Goal: Transaction & Acquisition: Book appointment/travel/reservation

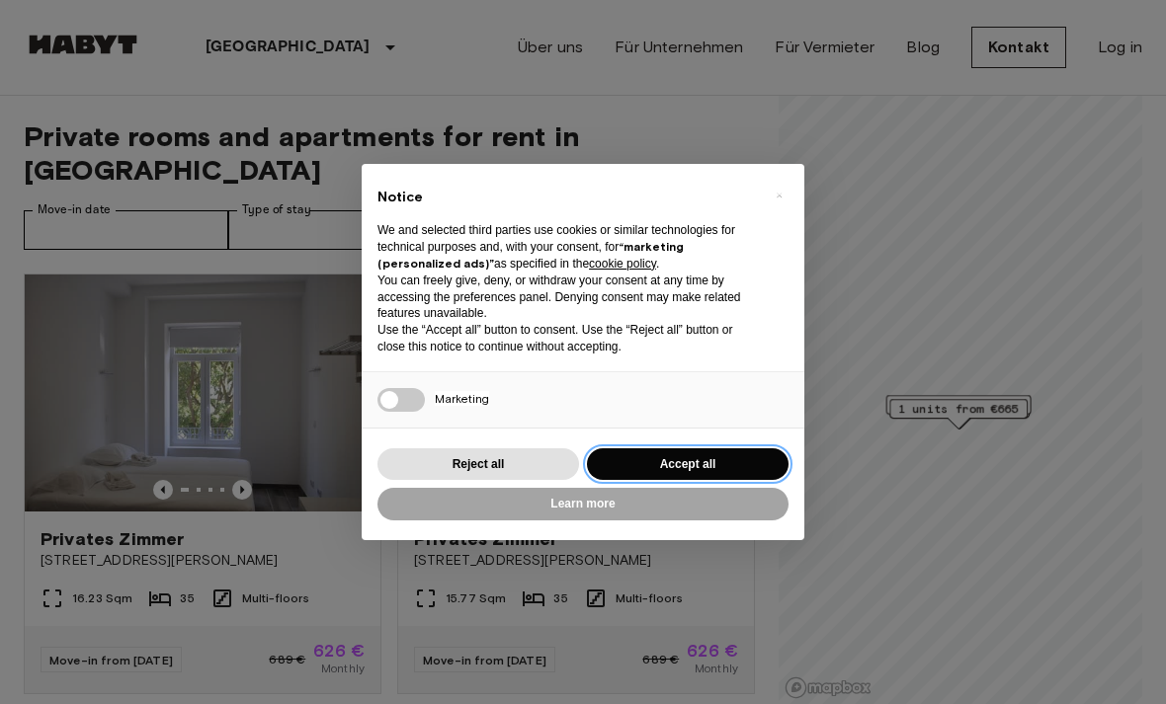
click at [721, 469] on button "Accept all" at bounding box center [688, 465] width 202 height 33
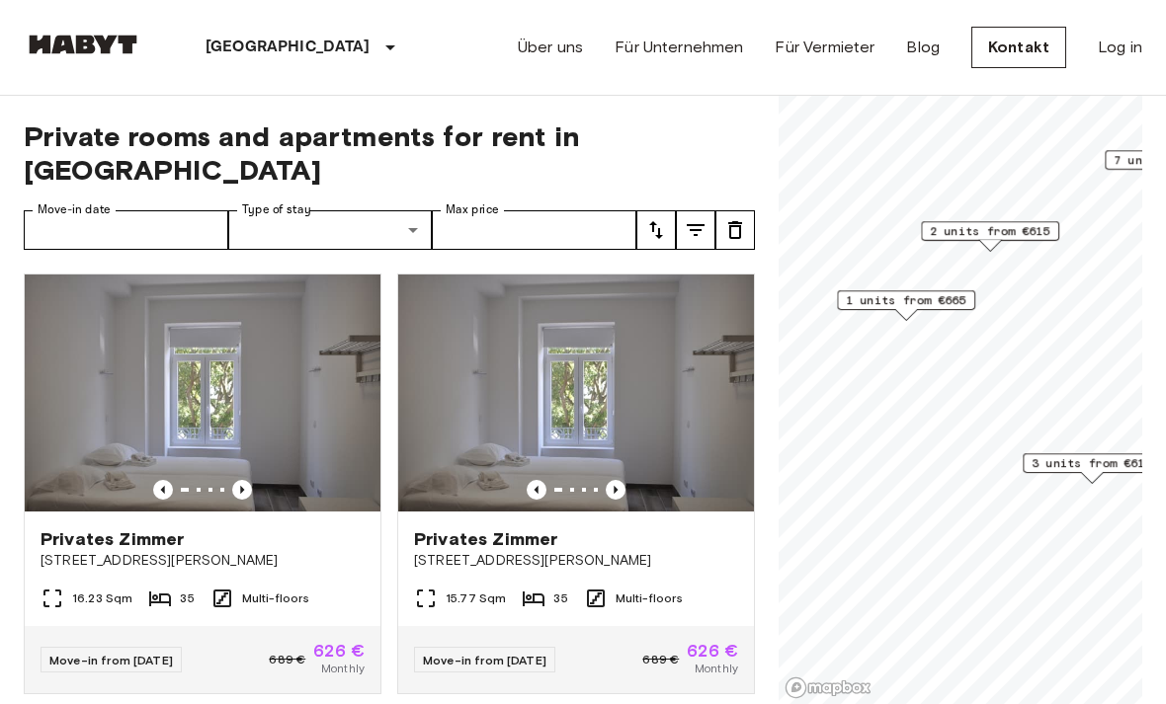
click at [960, 301] on span "1 units from €665" at bounding box center [906, 300] width 121 height 18
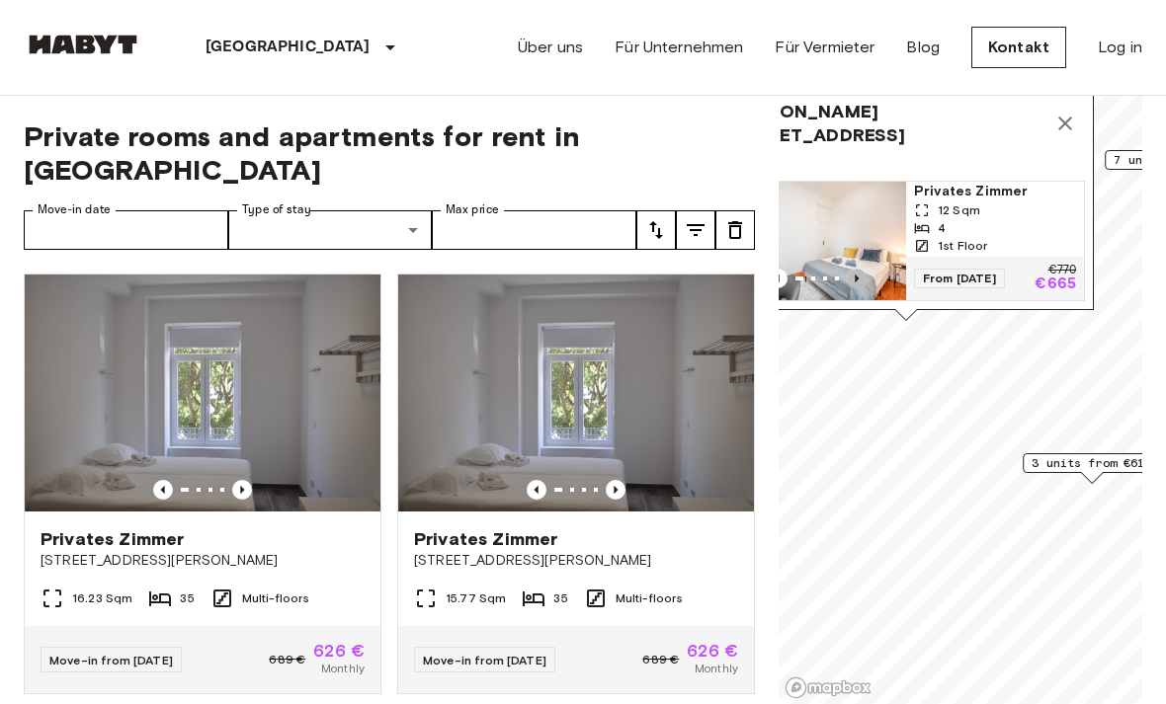
click at [851, 281] on icon "Previous image" at bounding box center [857, 279] width 20 height 20
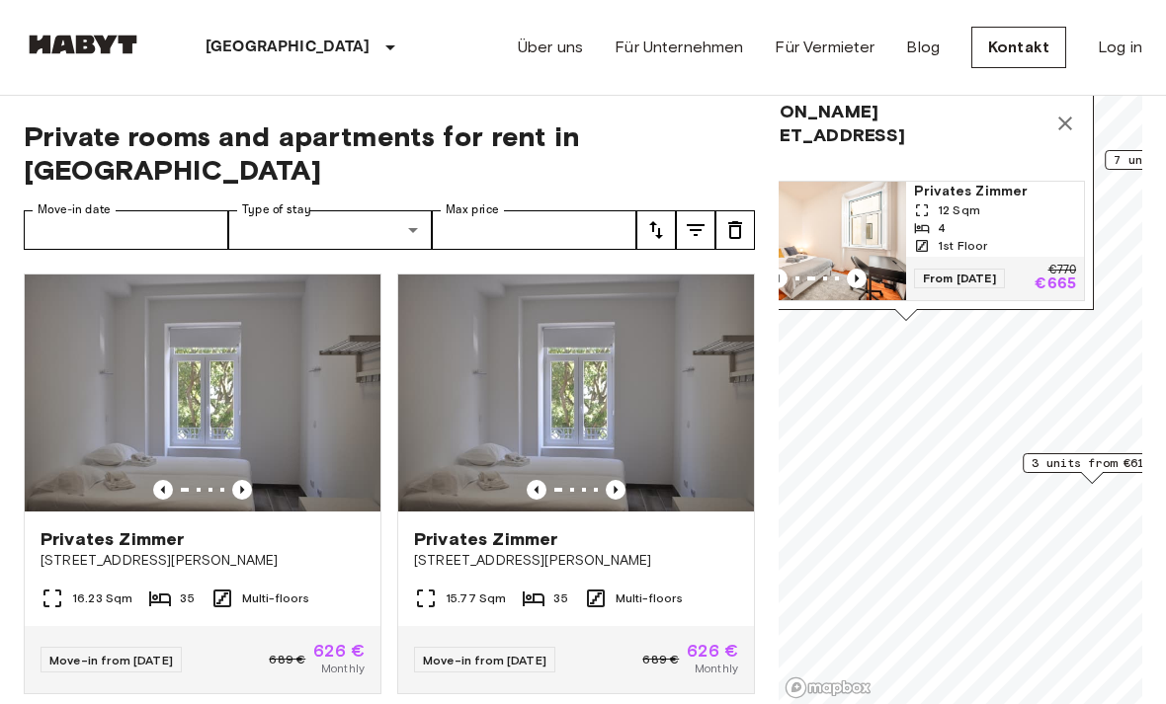
click at [851, 280] on icon "Previous image" at bounding box center [857, 279] width 20 height 20
click at [854, 273] on icon "Previous image" at bounding box center [857, 279] width 20 height 20
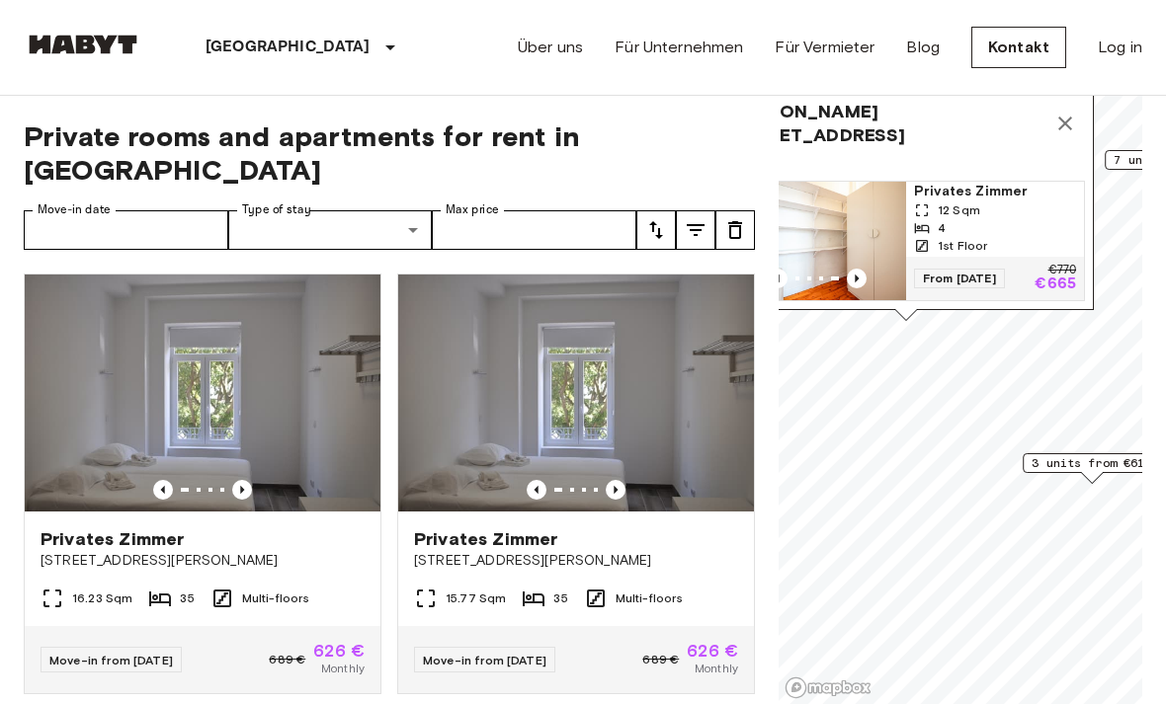
click at [852, 282] on icon "Previous image" at bounding box center [857, 279] width 20 height 20
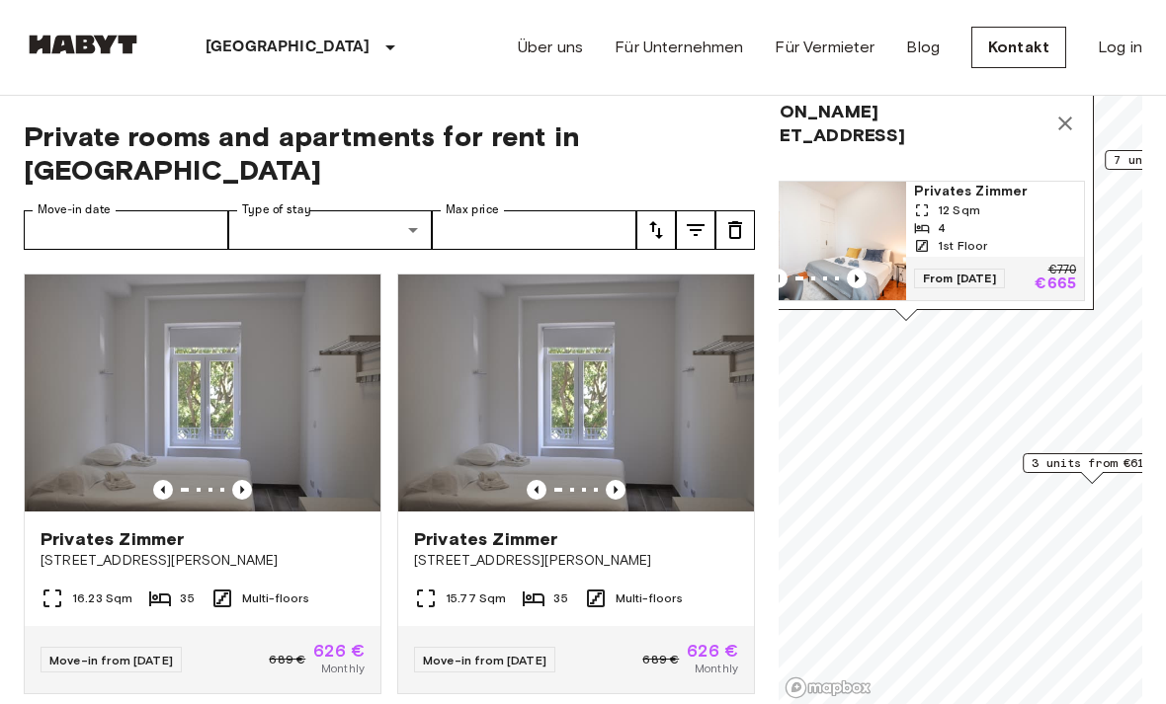
click at [860, 276] on icon "Previous image" at bounding box center [857, 279] width 20 height 20
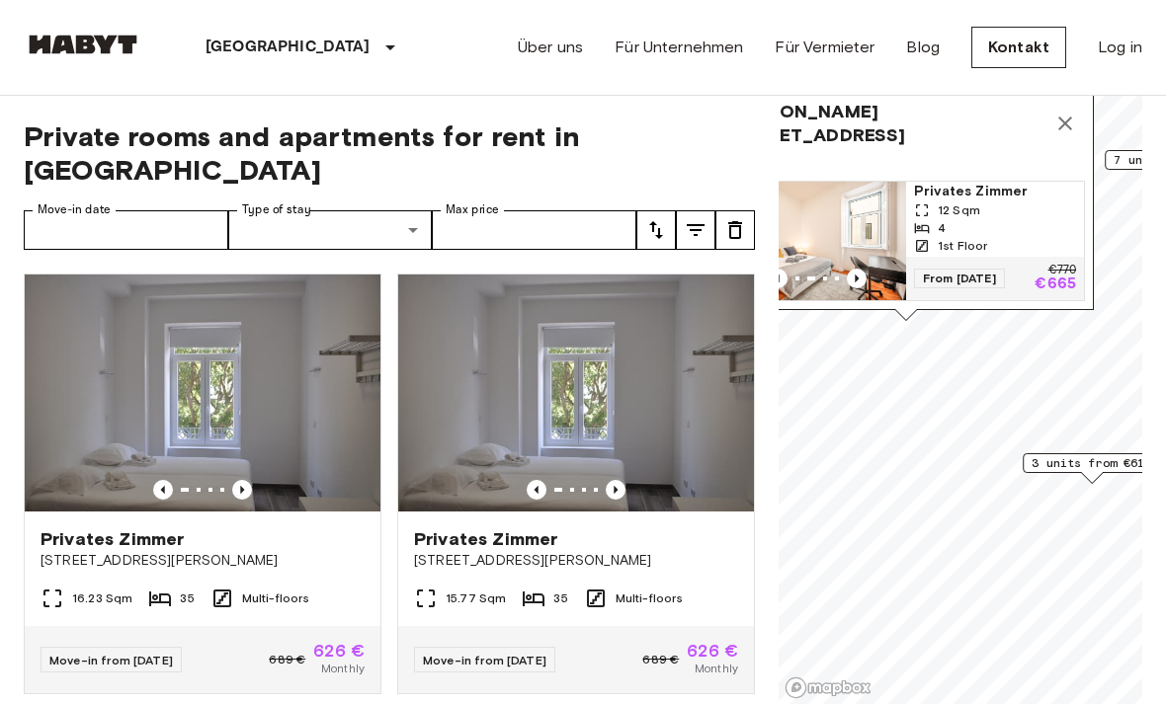
click at [859, 278] on icon "Previous image" at bounding box center [857, 279] width 20 height 20
click at [1051, 123] on button "Map marker" at bounding box center [1065, 124] width 40 height 40
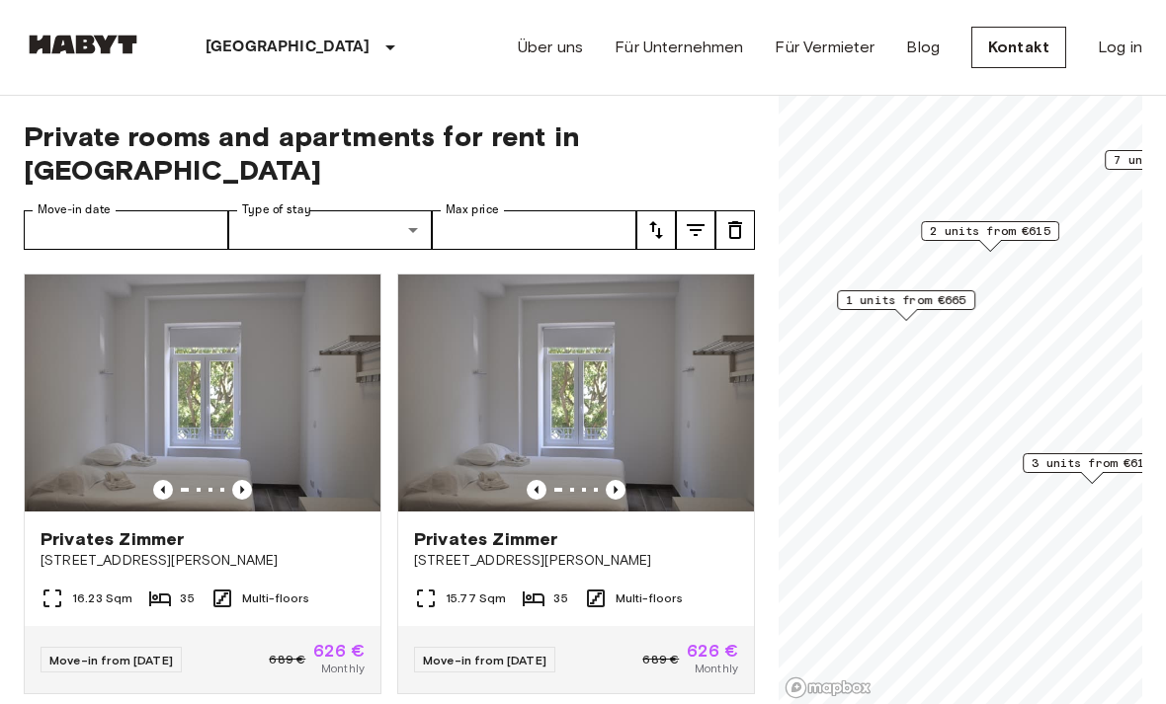
click at [1025, 238] on span "2 units from €615" at bounding box center [990, 231] width 121 height 18
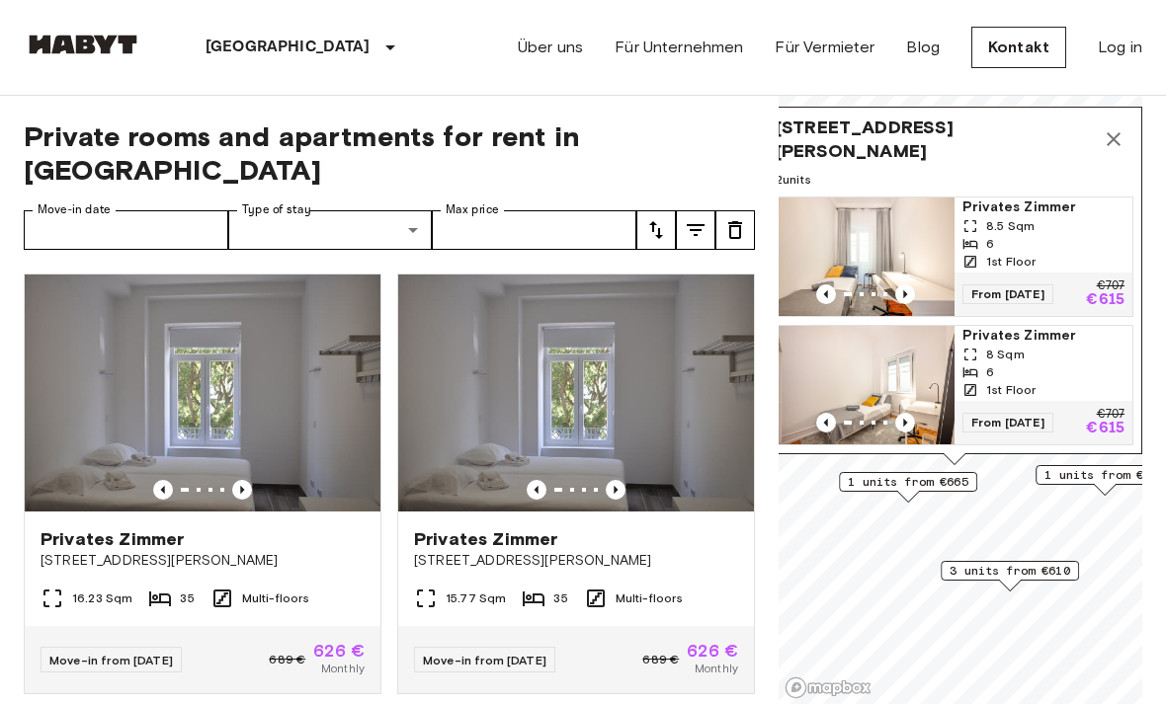
click at [1104, 139] on icon "Map marker" at bounding box center [1114, 139] width 24 height 24
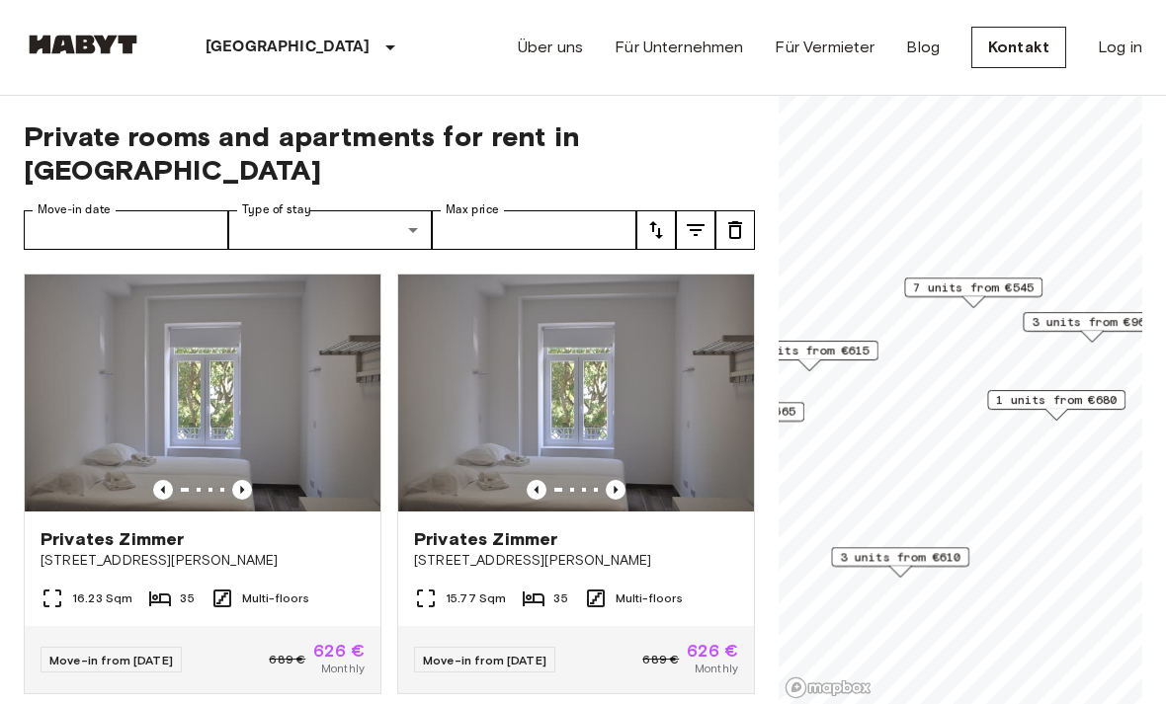
click at [1097, 316] on span "3 units from €960" at bounding box center [1091, 322] width 121 height 18
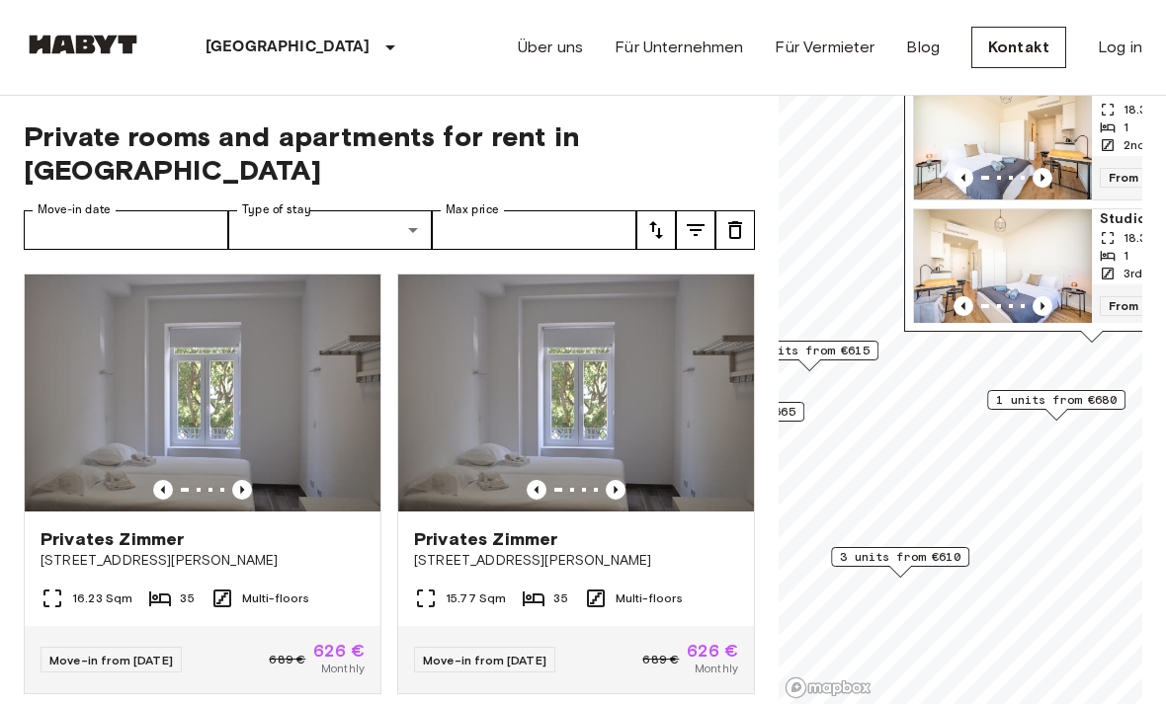
click at [1095, 397] on span "1 units from €680" at bounding box center [1056, 400] width 121 height 18
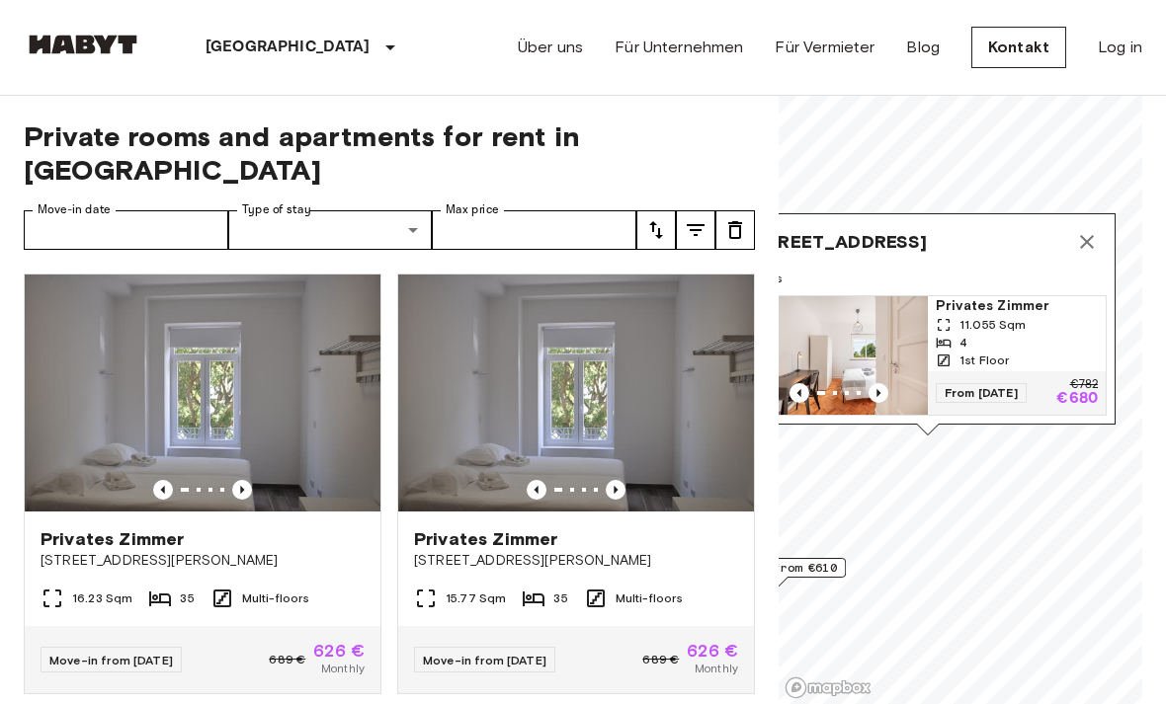
click at [1091, 230] on icon "Map marker" at bounding box center [1087, 242] width 24 height 24
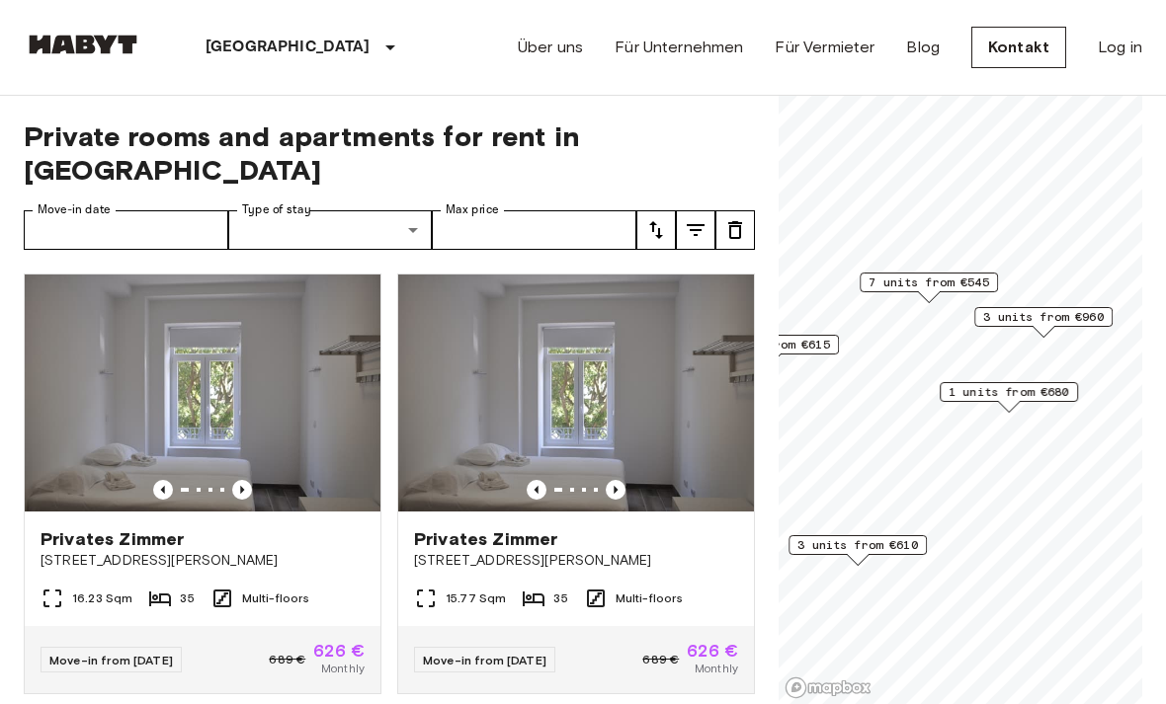
click at [1046, 393] on span "1 units from €680" at bounding box center [1008, 392] width 121 height 18
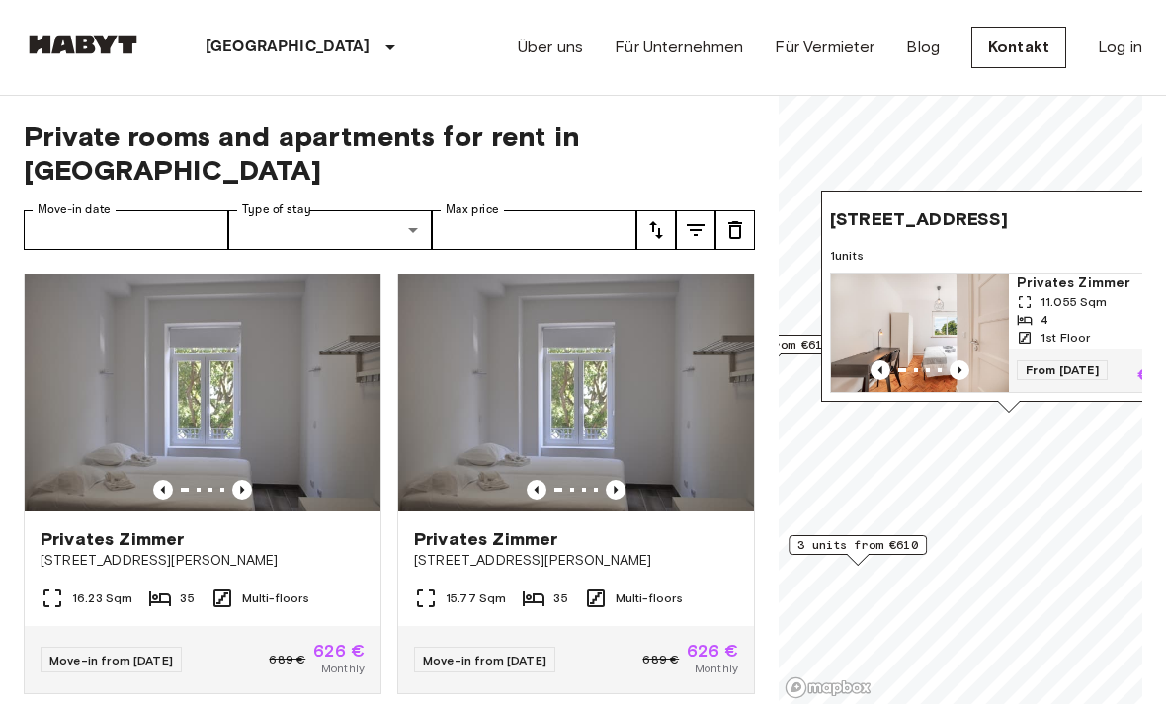
click at [958, 361] on icon "Previous image" at bounding box center [959, 371] width 20 height 20
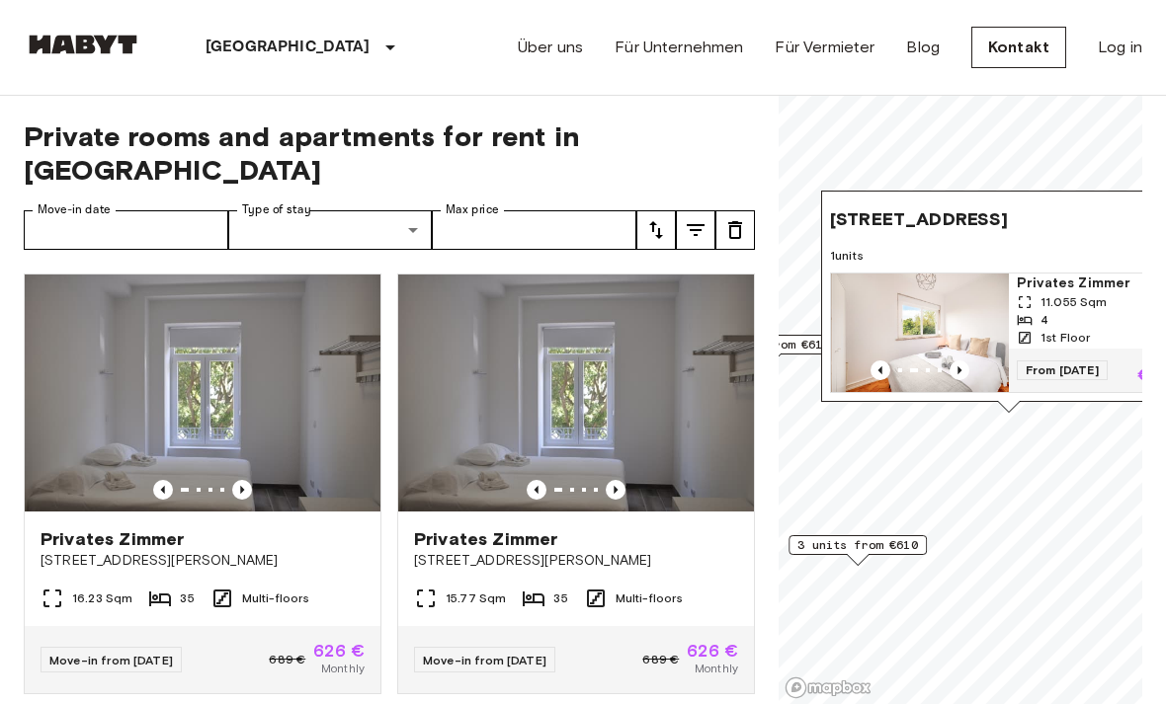
click at [954, 361] on icon "Previous image" at bounding box center [959, 371] width 20 height 20
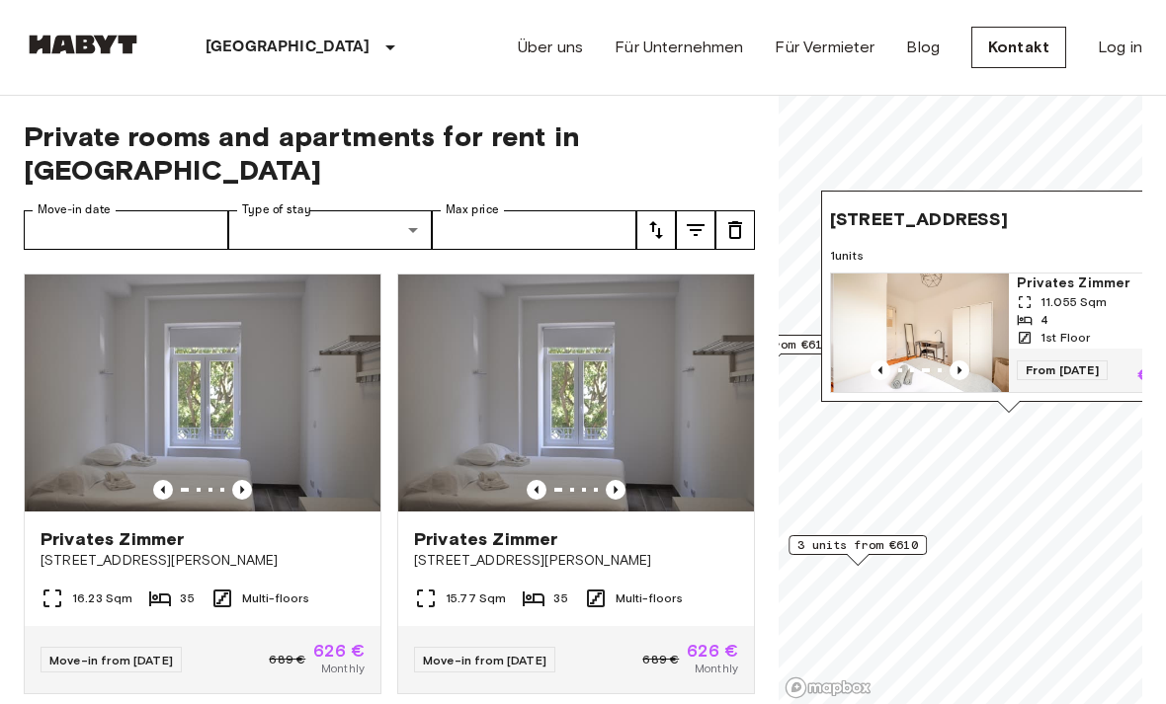
click at [960, 361] on icon "Previous image" at bounding box center [959, 371] width 20 height 20
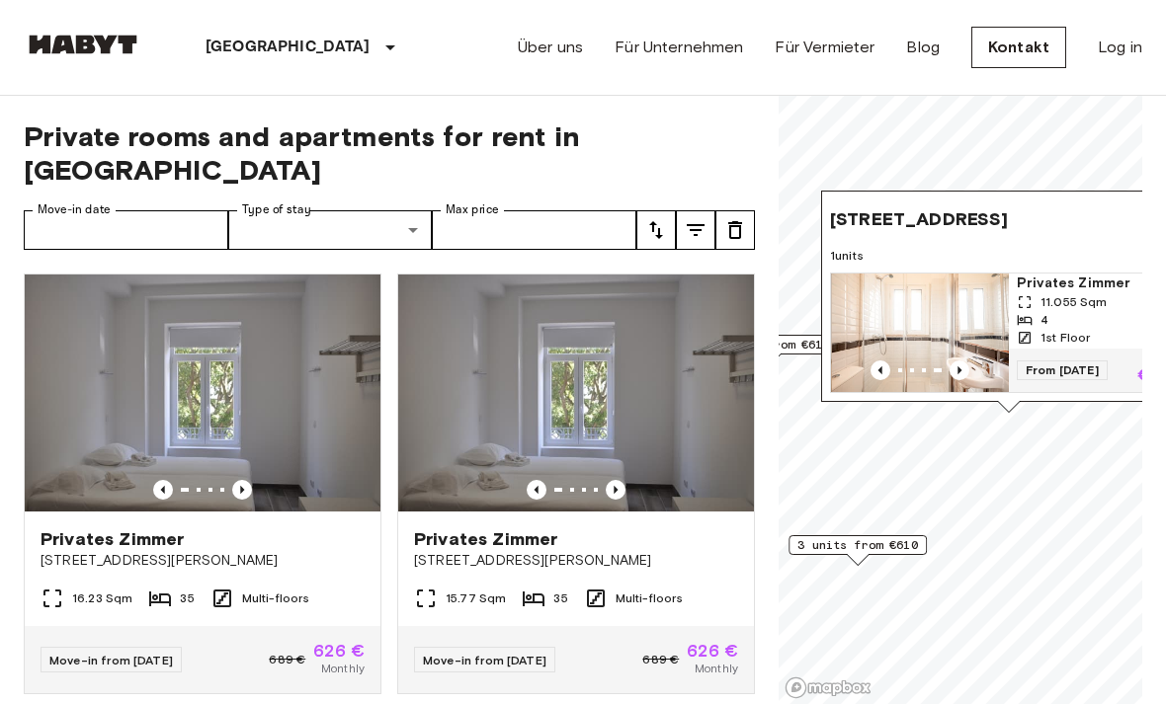
click at [953, 349] on img "Map marker" at bounding box center [921, 333] width 178 height 119
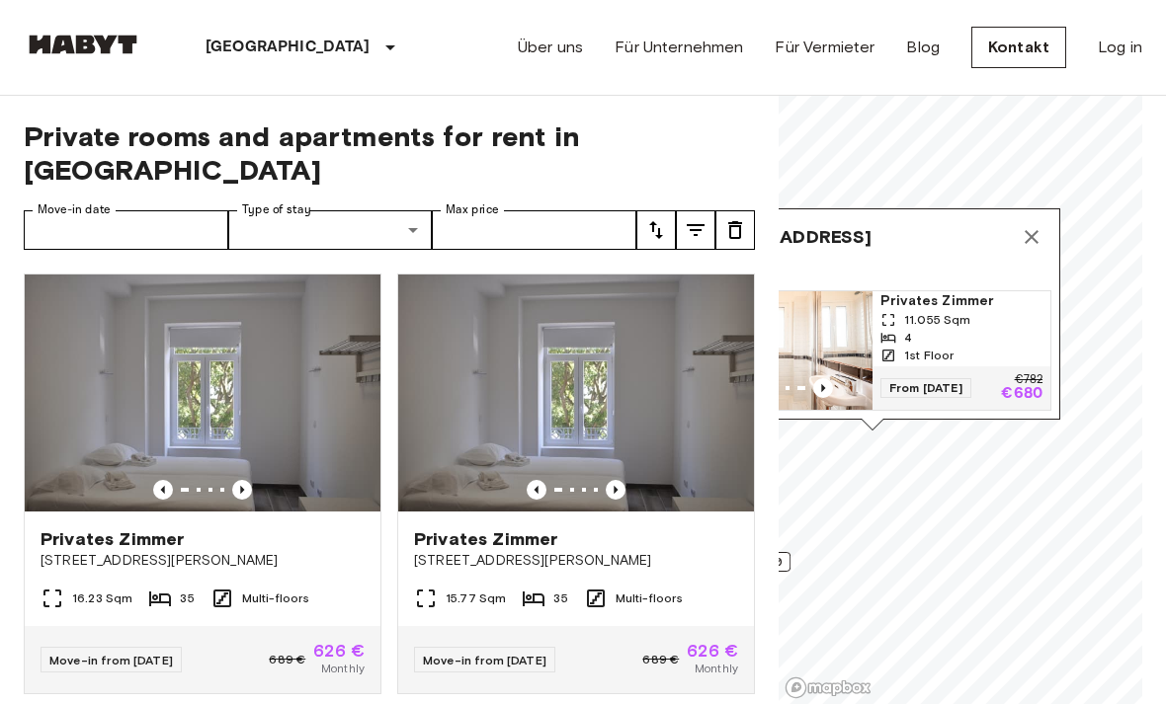
click at [1026, 225] on icon "Map marker" at bounding box center [1032, 237] width 24 height 24
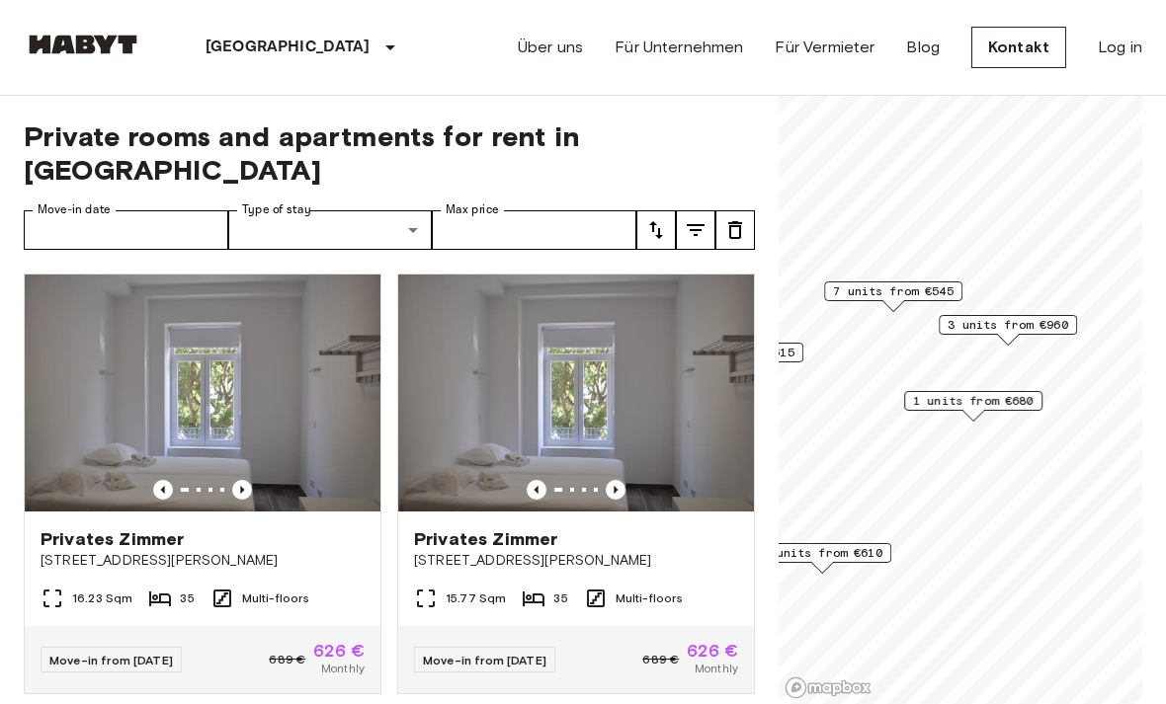
click at [1043, 326] on span "3 units from €960" at bounding box center [1007, 325] width 121 height 18
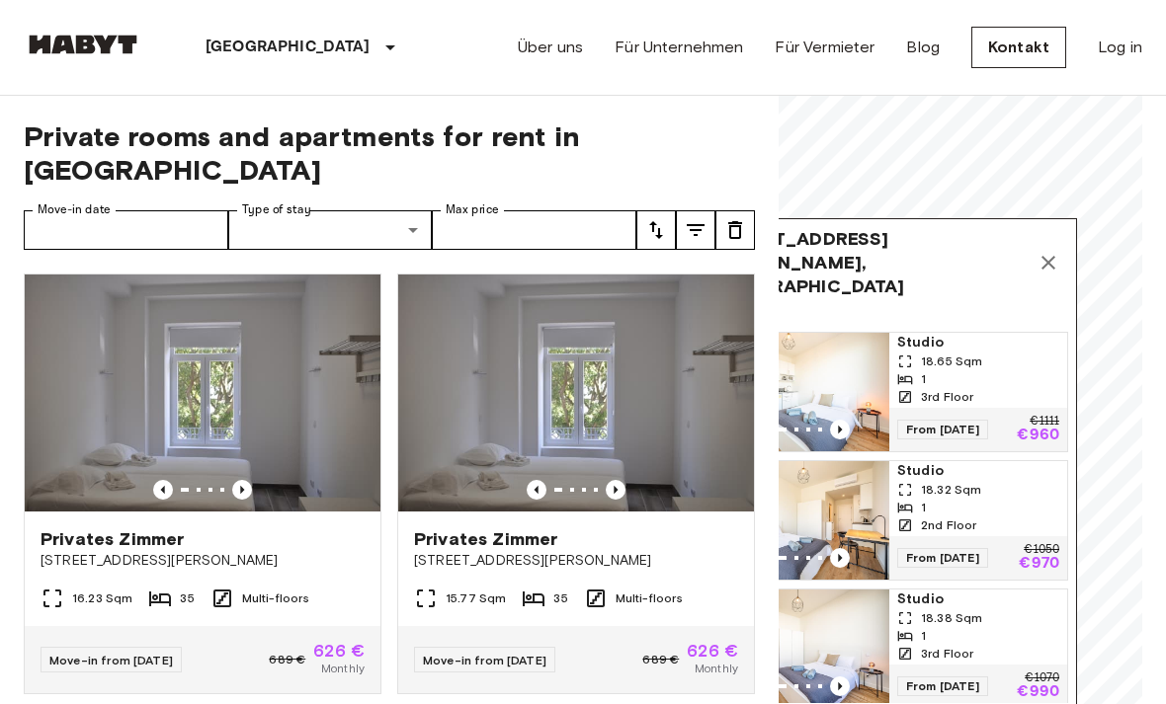
click at [1041, 251] on icon "Map marker" at bounding box center [1048, 263] width 24 height 24
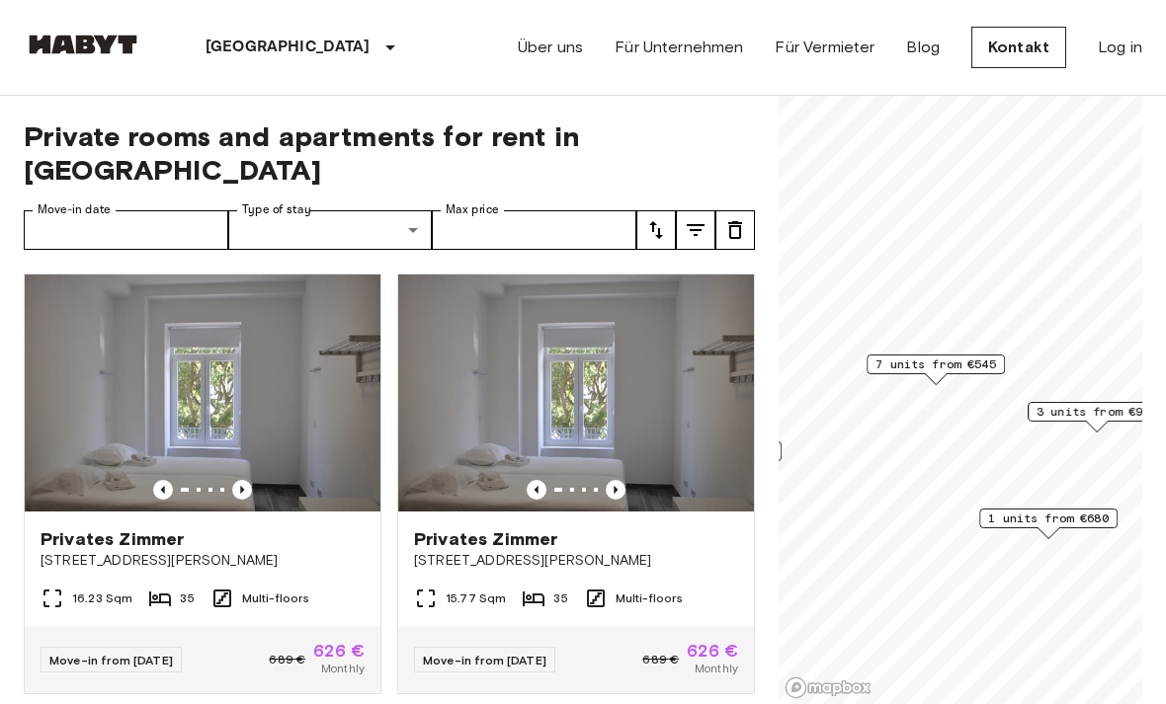
click at [972, 362] on span "7 units from €545" at bounding box center [935, 365] width 121 height 18
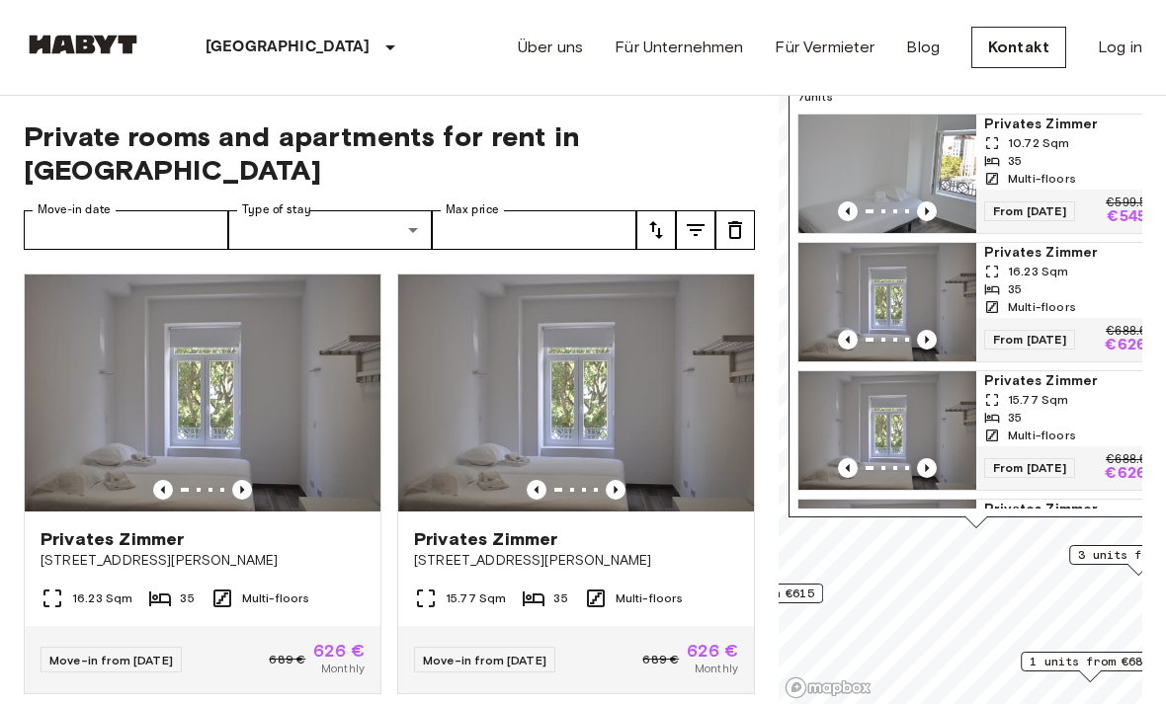
click at [1040, 285] on div "35" at bounding box center [1065, 290] width 162 height 18
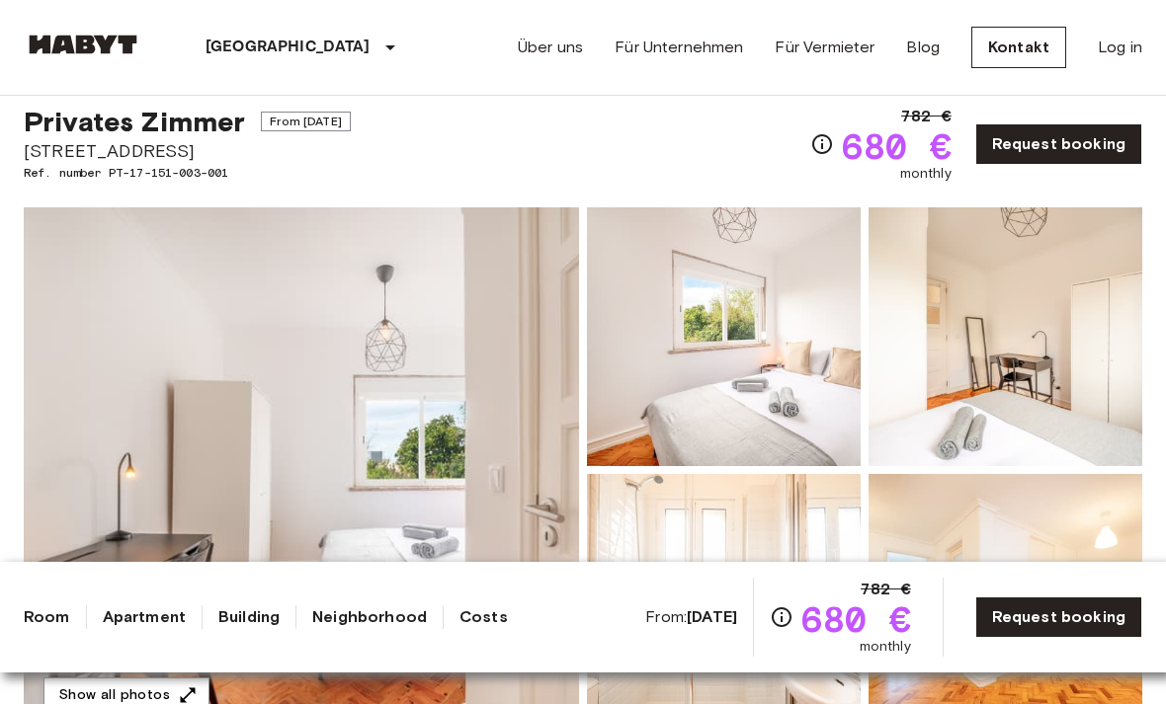
scroll to position [54, 0]
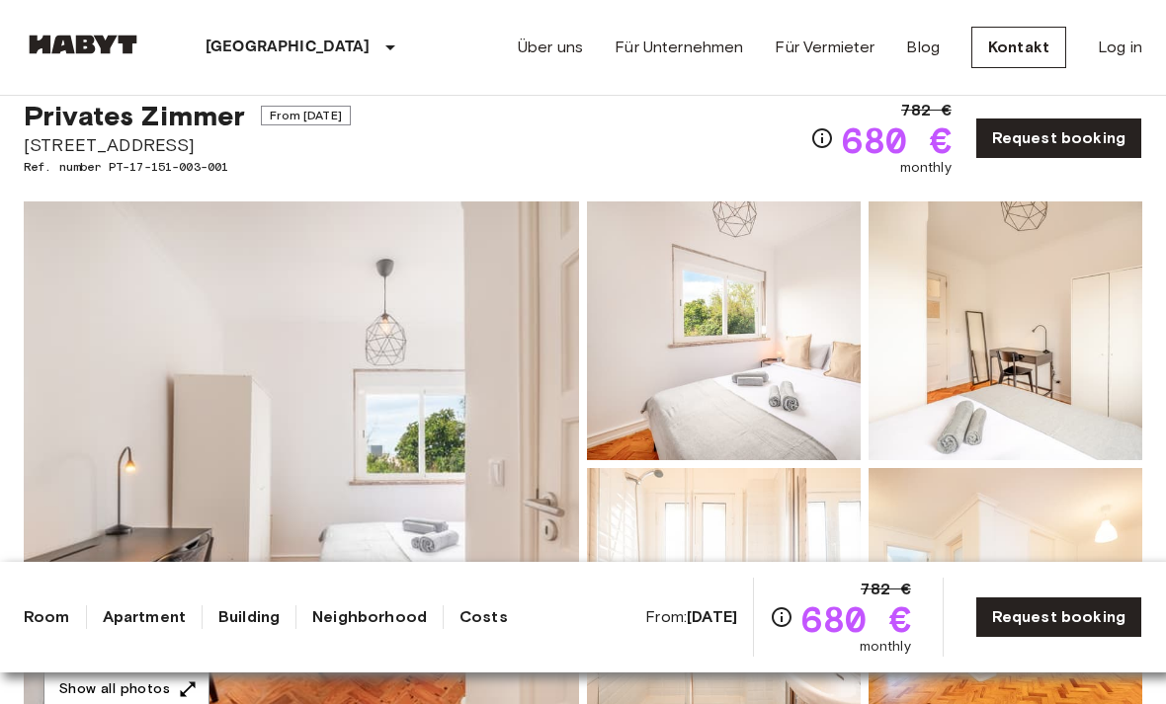
click at [483, 471] on img at bounding box center [301, 465] width 555 height 526
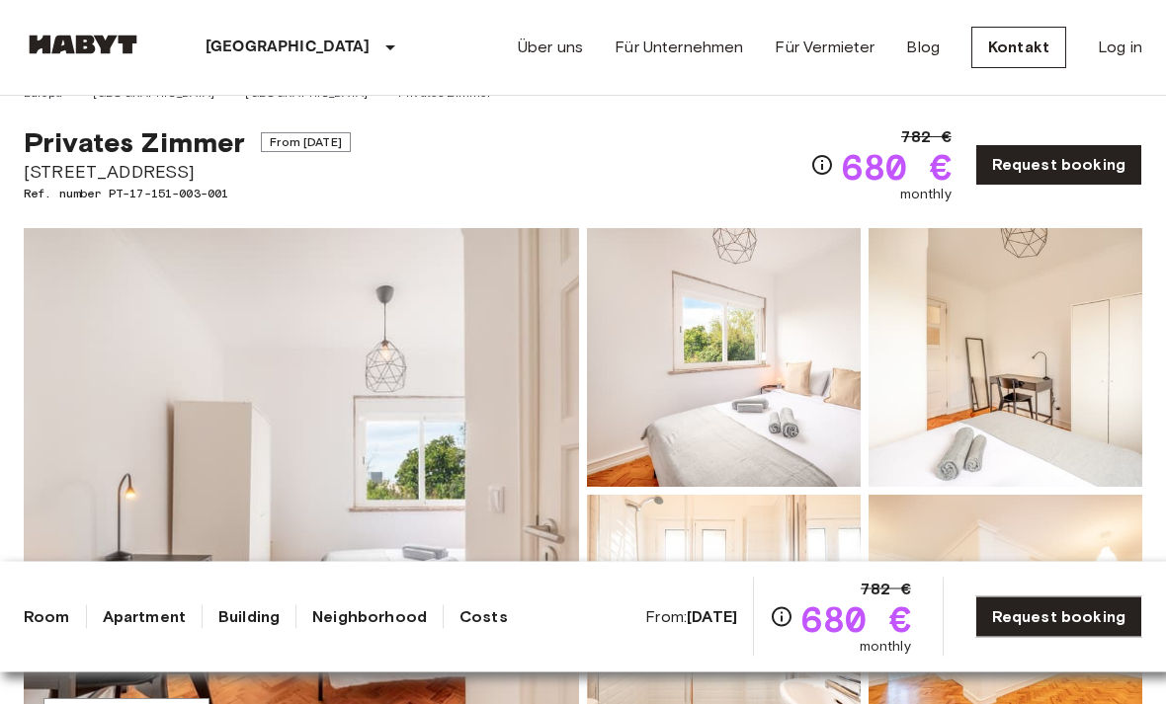
scroll to position [0, 0]
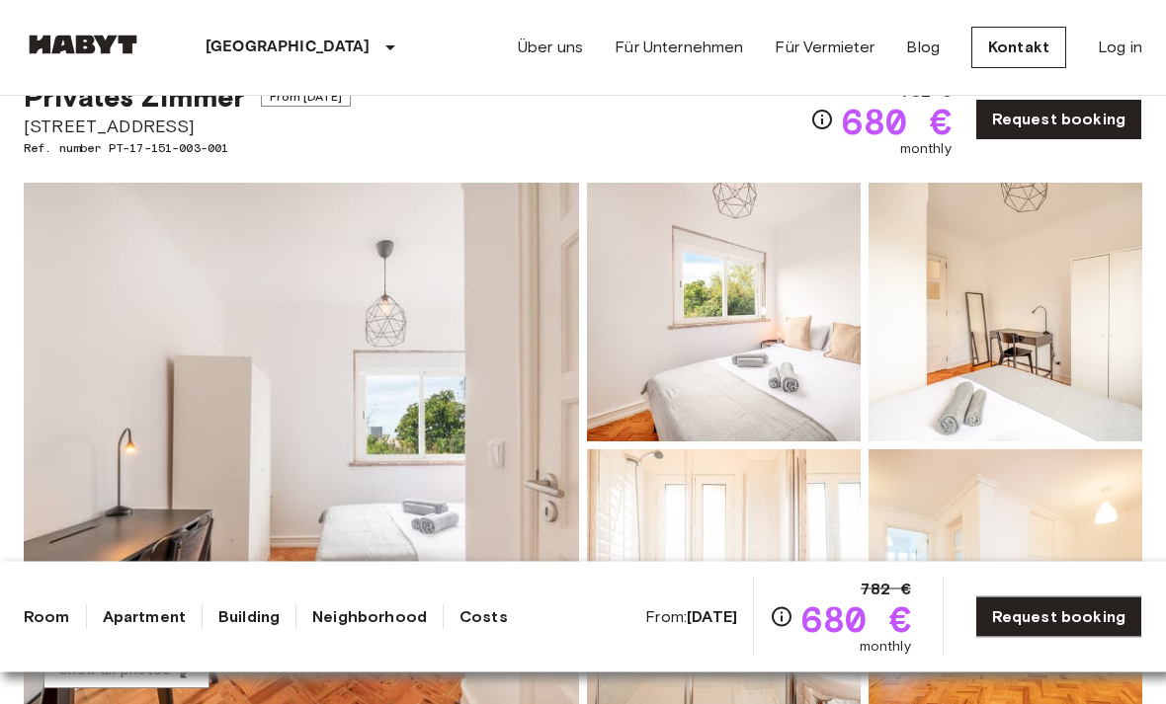
click at [1080, 399] on img at bounding box center [1005, 313] width 274 height 259
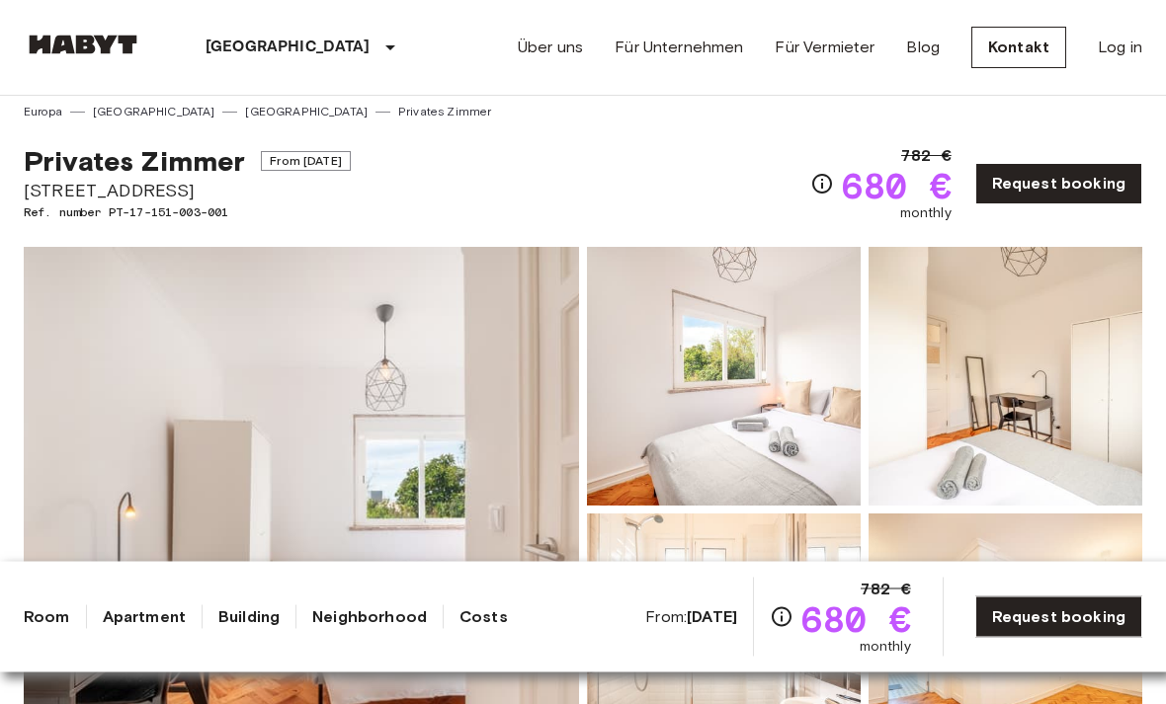
scroll to position [0, 0]
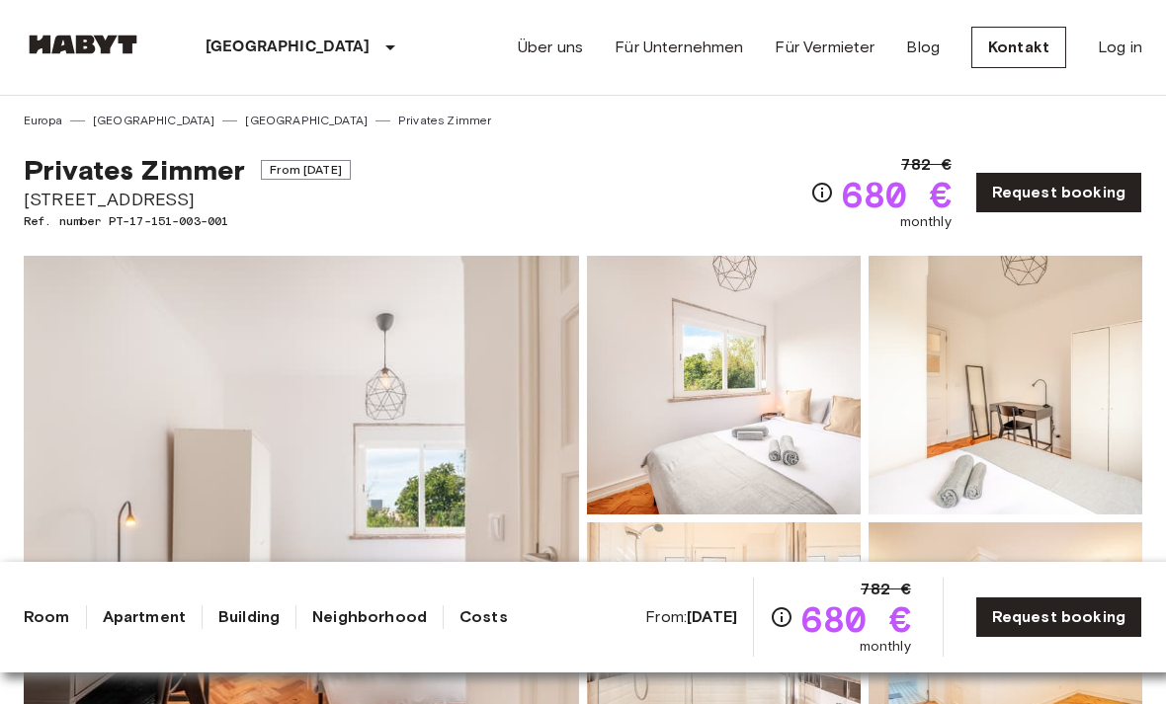
click at [61, 203] on span "Rua Barão de Sabrosa 151, 1900-088 Lisboa, Portugal" at bounding box center [187, 200] width 327 height 26
copy span "Rua Barão de Sabrosa 151, 1900-088 Lisboa, Portuga"
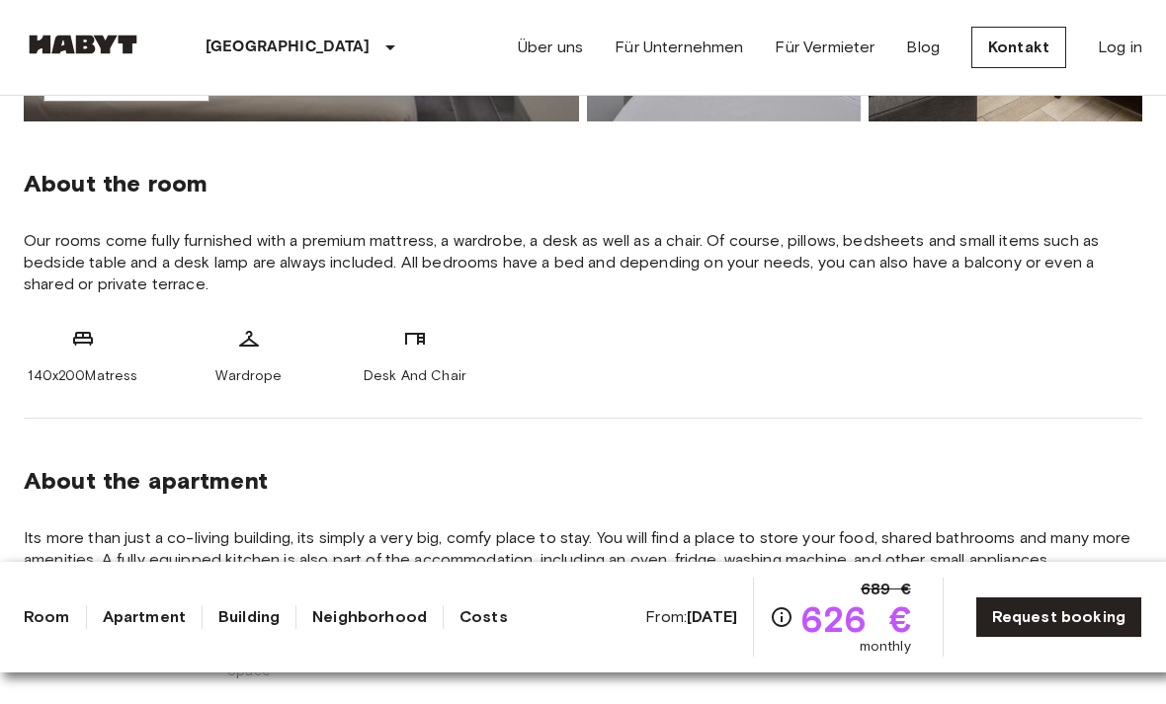
scroll to position [578, 0]
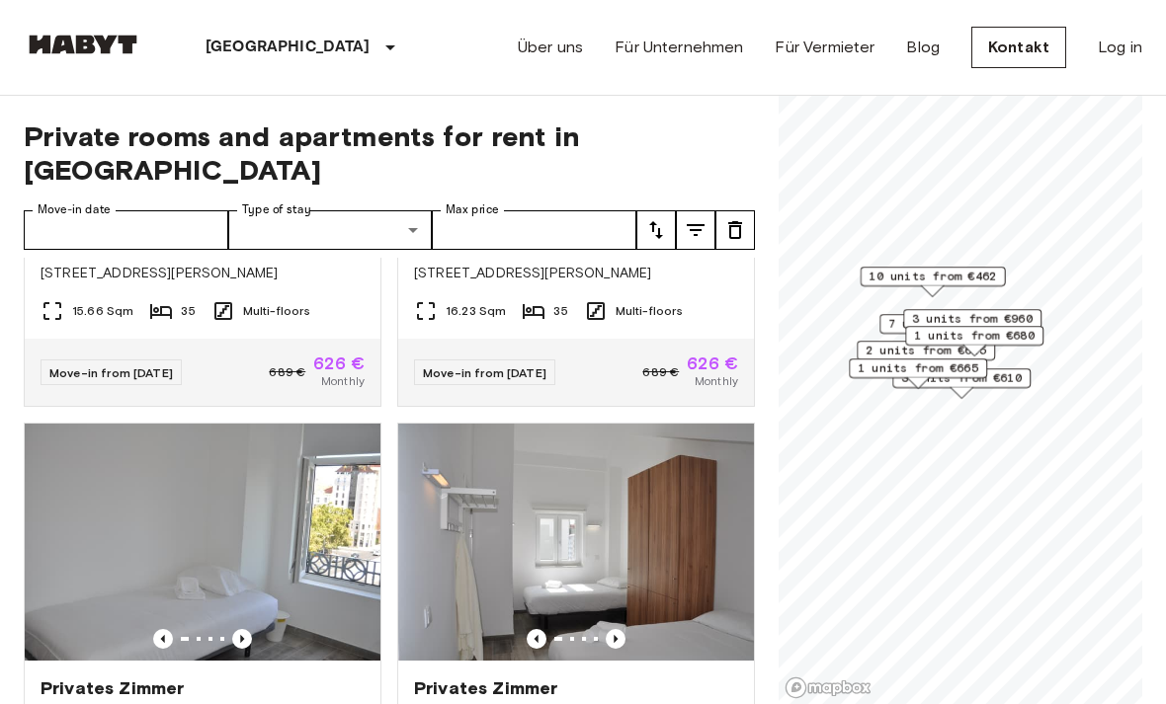
scroll to position [726, 0]
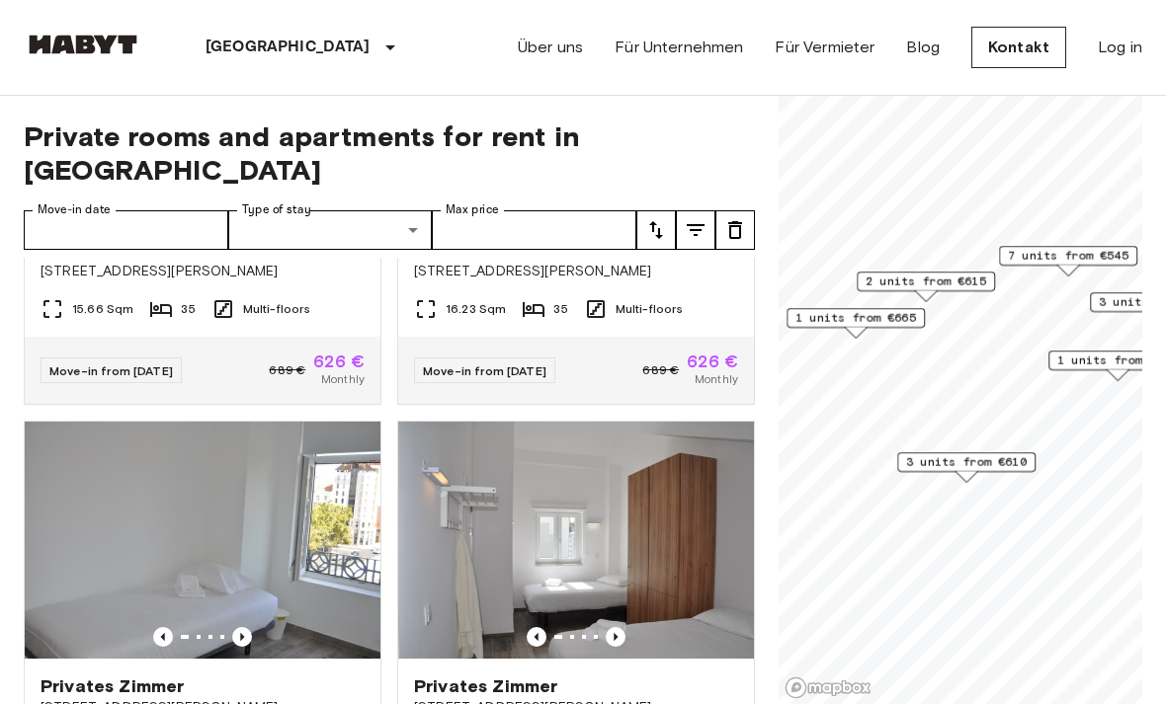
click at [963, 287] on span "2 units from €615" at bounding box center [925, 282] width 121 height 18
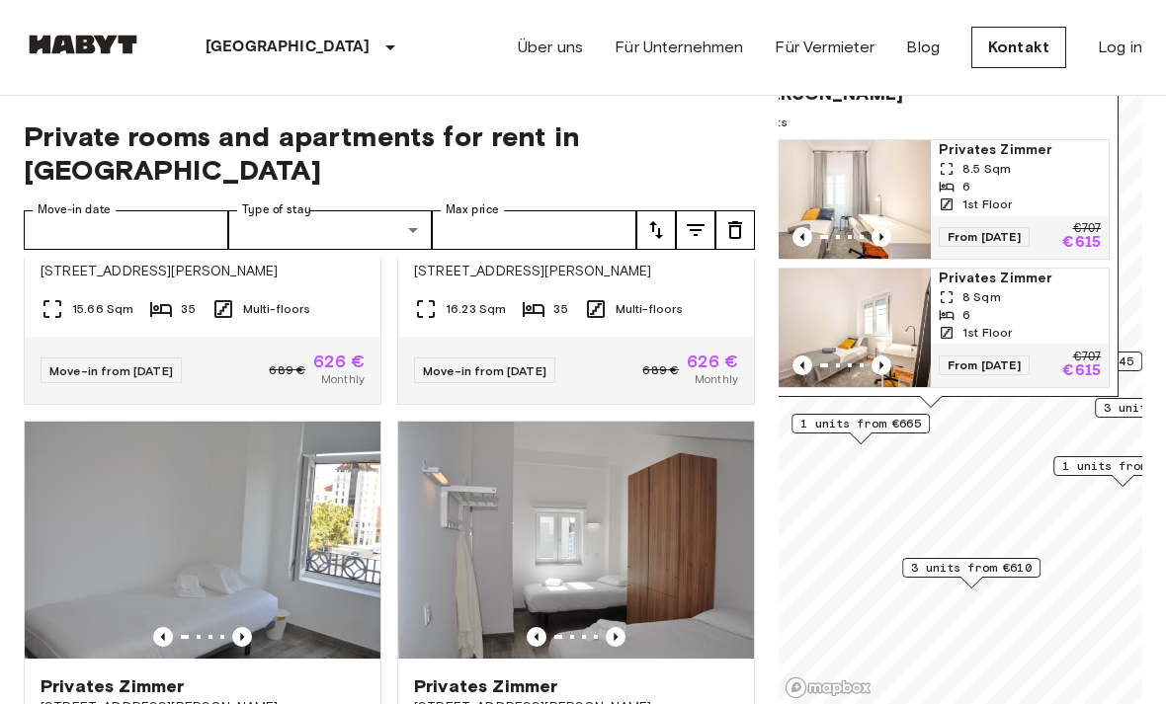
click at [908, 422] on span "1 units from €665" at bounding box center [860, 424] width 121 height 18
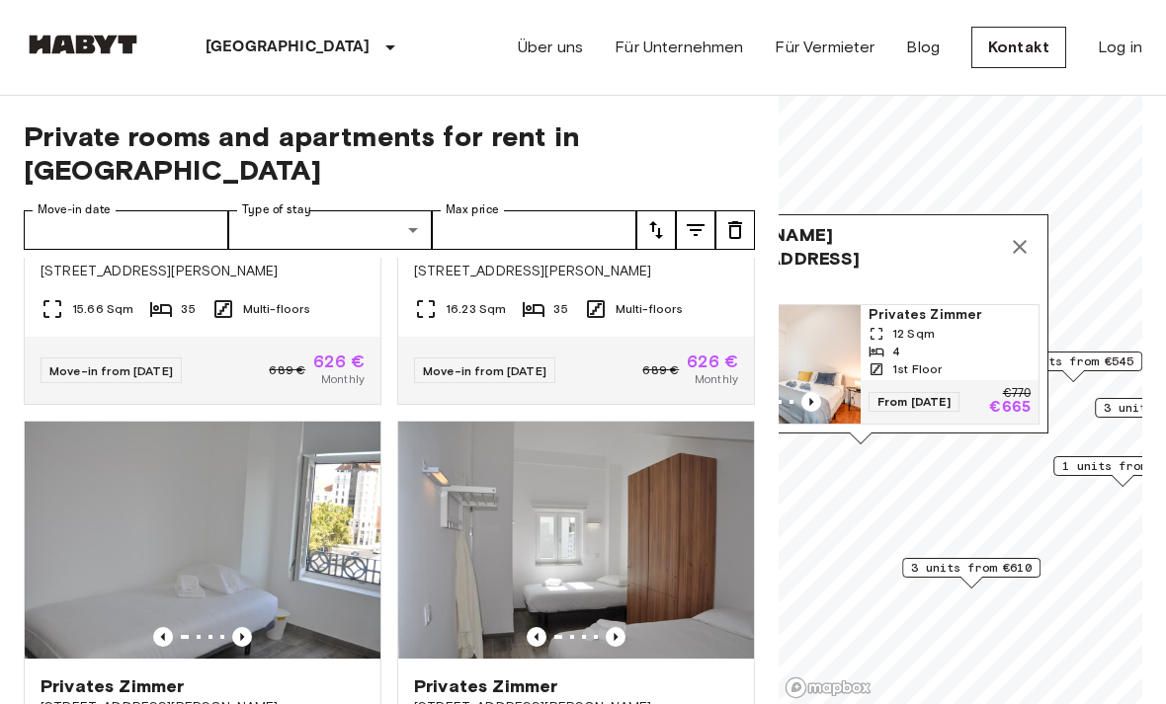
click at [972, 333] on div "12 Sqm" at bounding box center [949, 334] width 162 height 18
click at [1019, 241] on icon "Map marker" at bounding box center [1020, 247] width 24 height 24
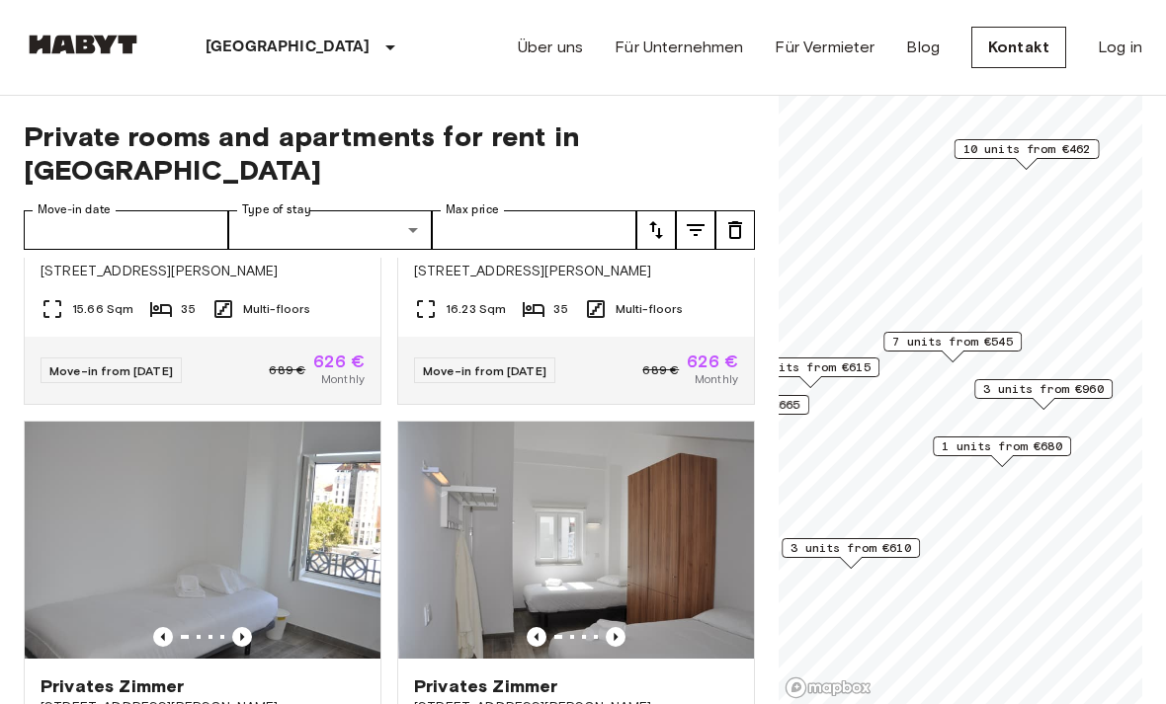
click at [1075, 394] on span "3 units from €960" at bounding box center [1043, 389] width 121 height 18
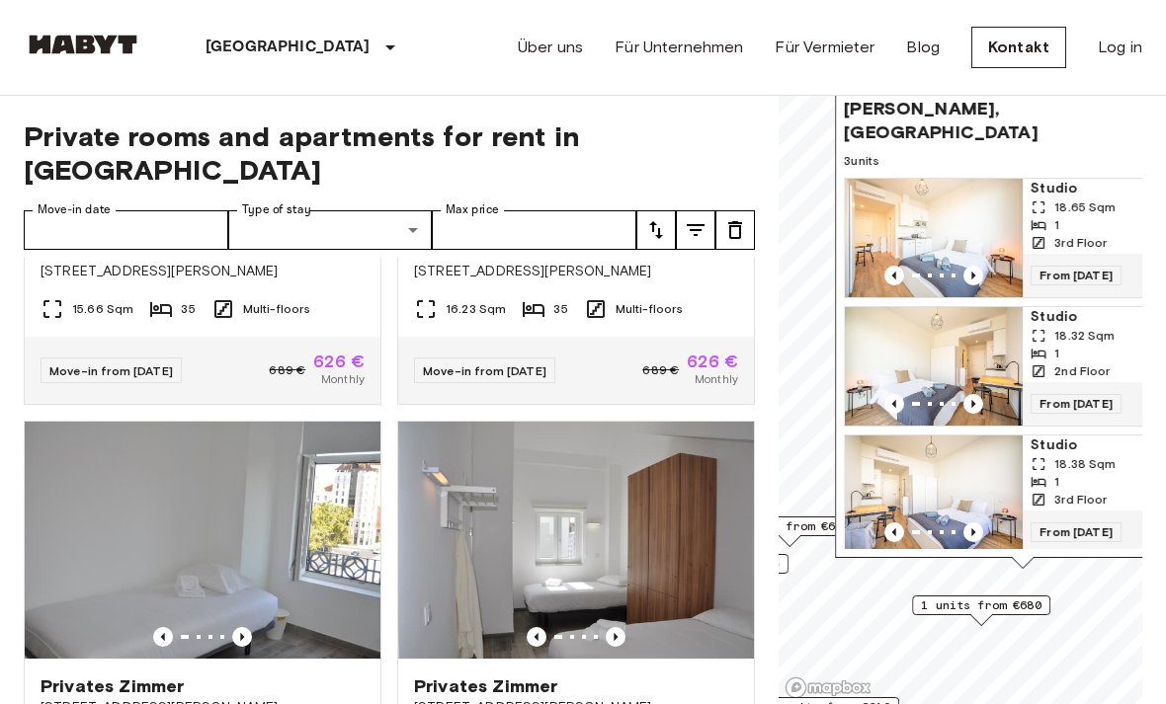
click at [980, 195] on img "Map marker" at bounding box center [934, 238] width 178 height 119
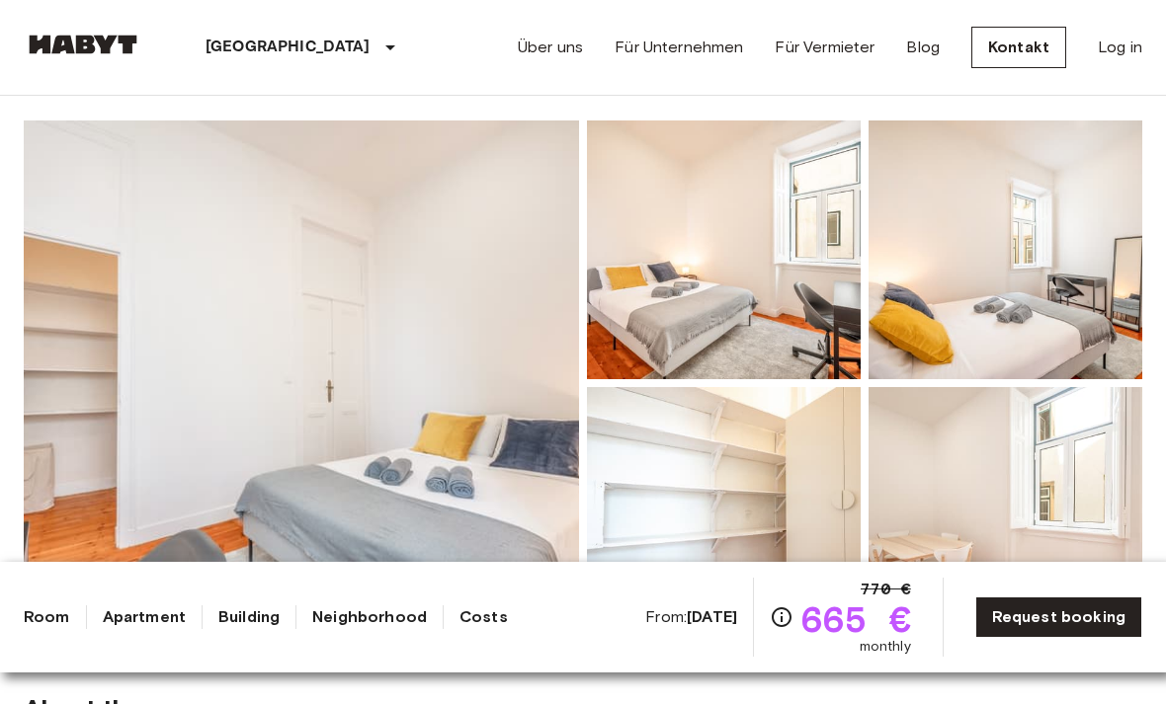
scroll to position [232, 0]
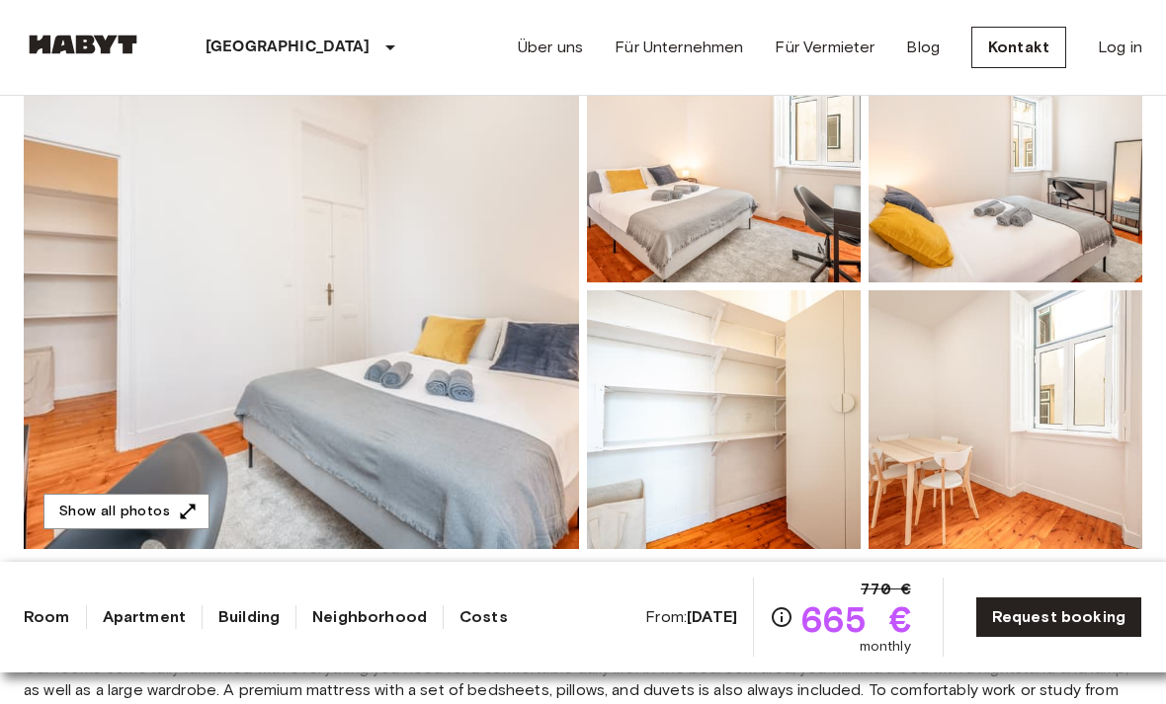
click at [430, 447] on img at bounding box center [301, 287] width 555 height 526
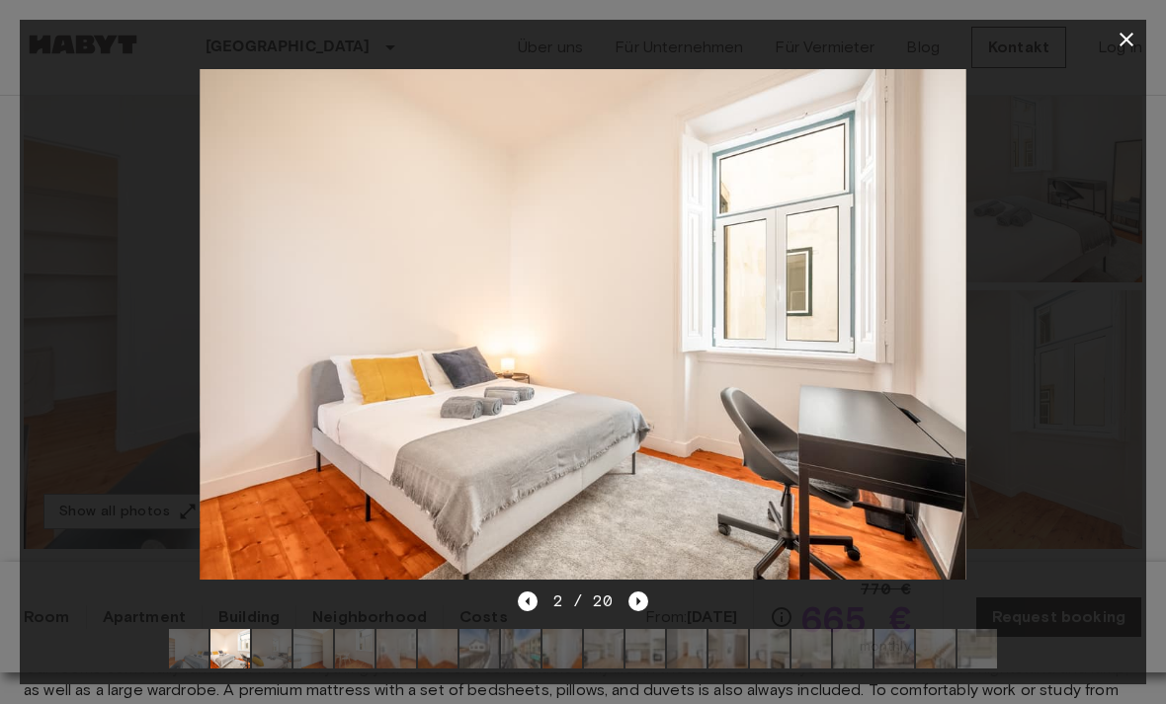
click at [987, 385] on div at bounding box center [583, 324] width 1126 height 531
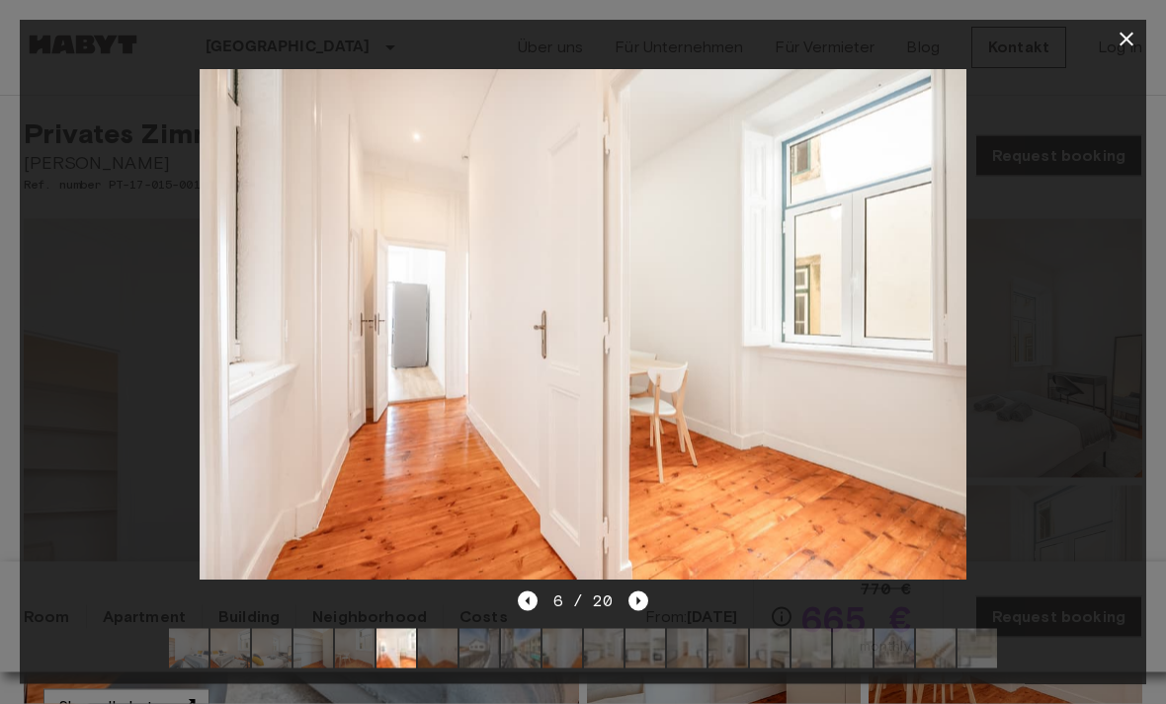
scroll to position [0, 0]
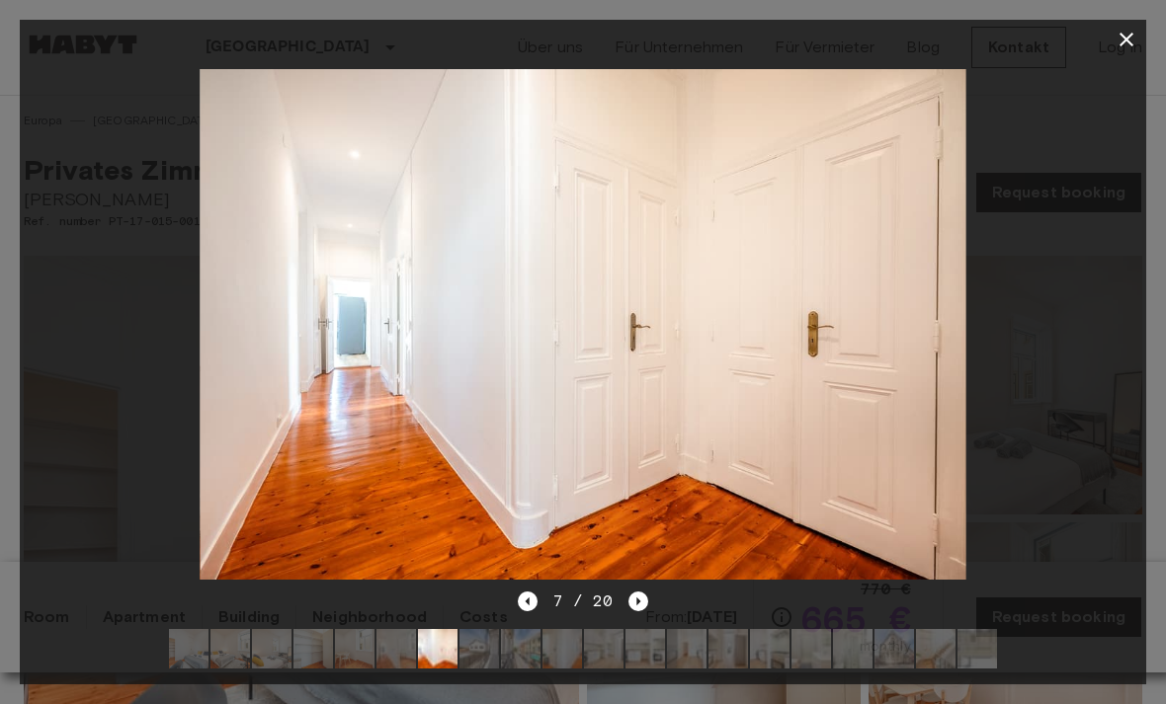
click at [640, 601] on icon "Next image" at bounding box center [638, 602] width 20 height 20
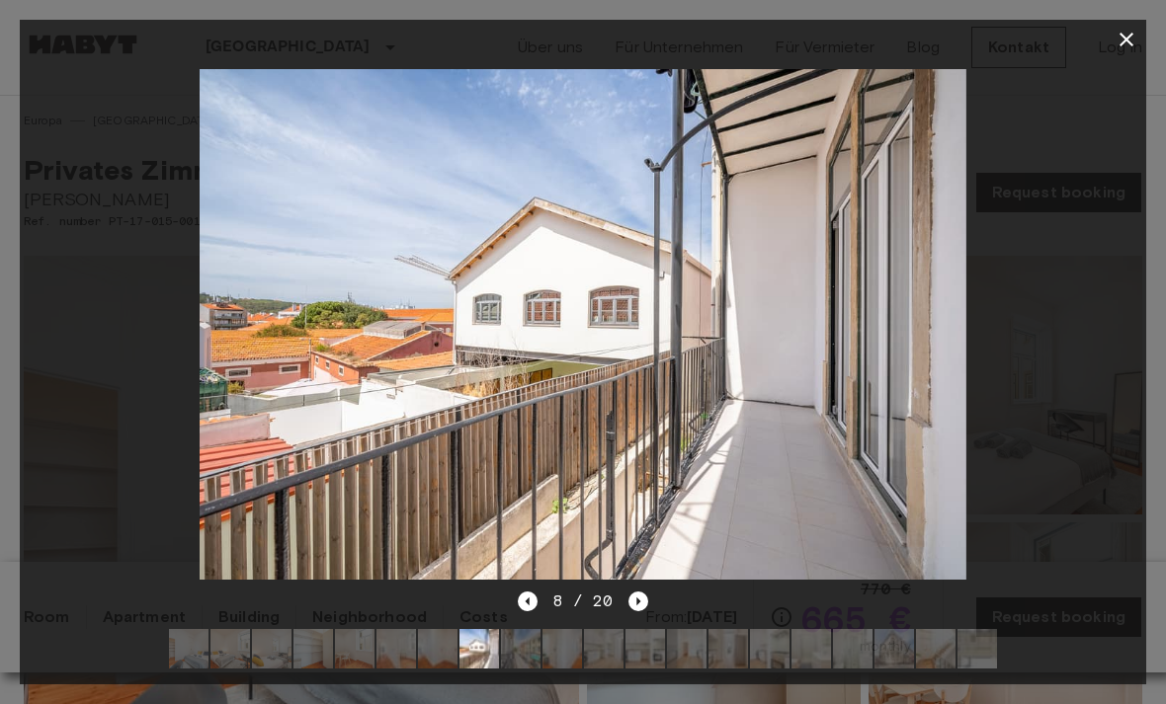
click at [642, 607] on icon "Next image" at bounding box center [638, 602] width 20 height 20
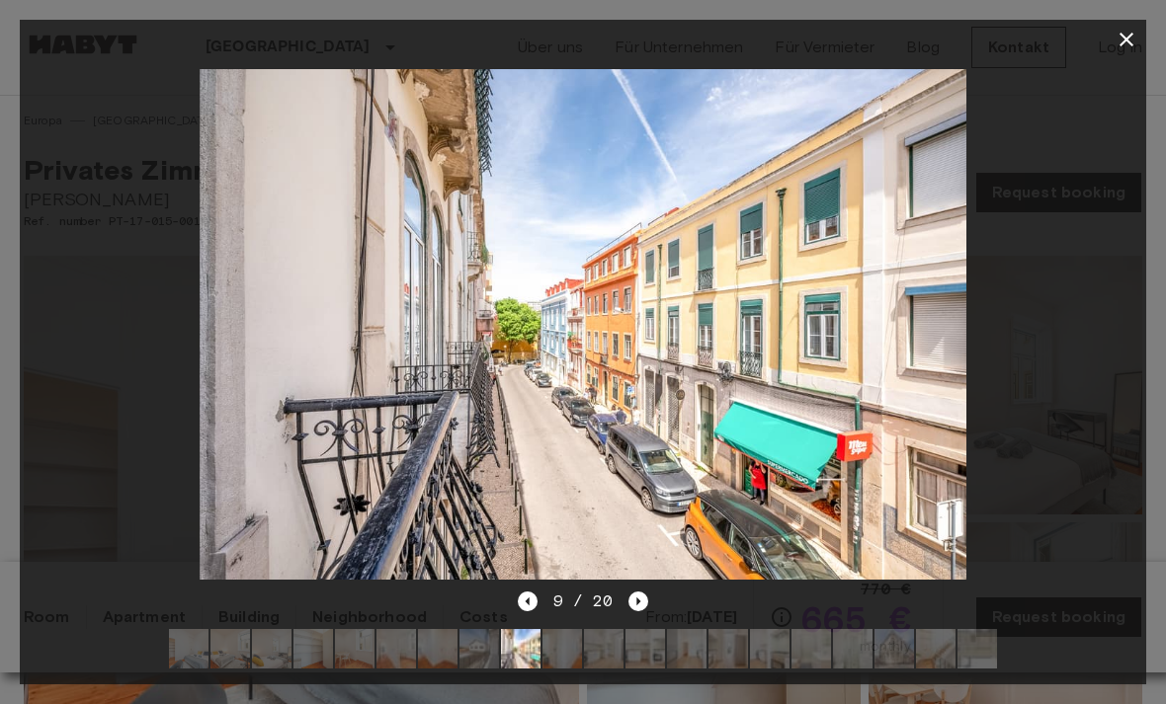
click at [635, 602] on icon "Next image" at bounding box center [638, 602] width 20 height 20
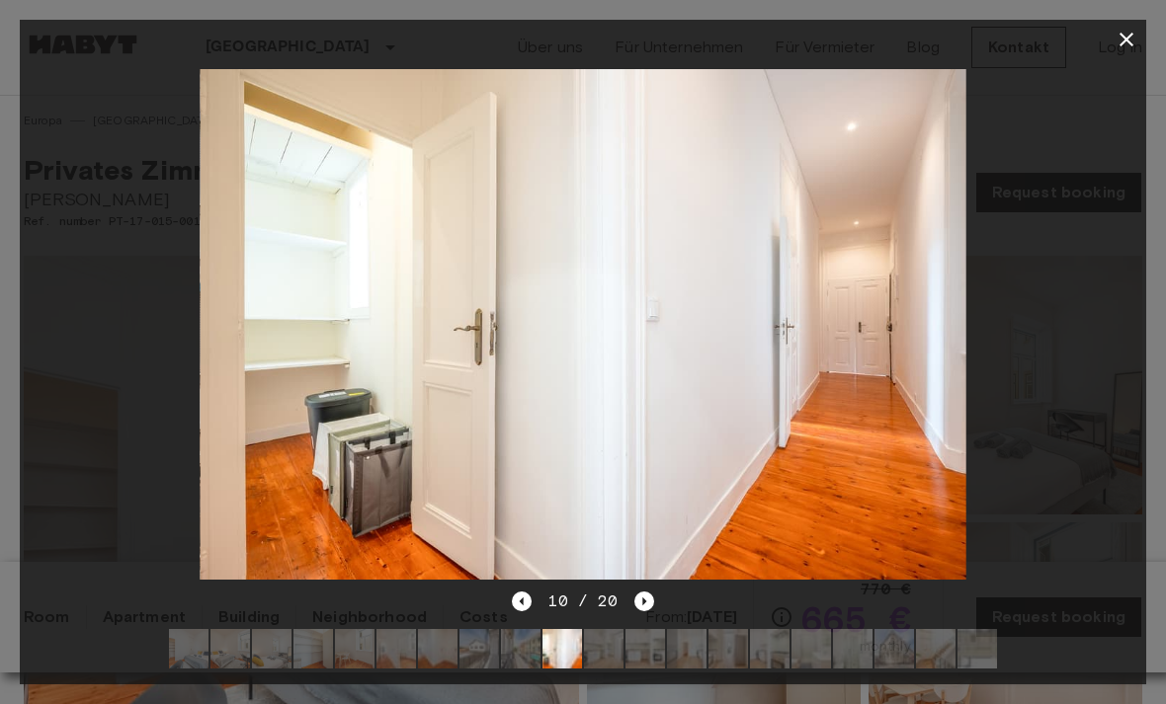
click at [642, 596] on icon "Next image" at bounding box center [644, 602] width 20 height 20
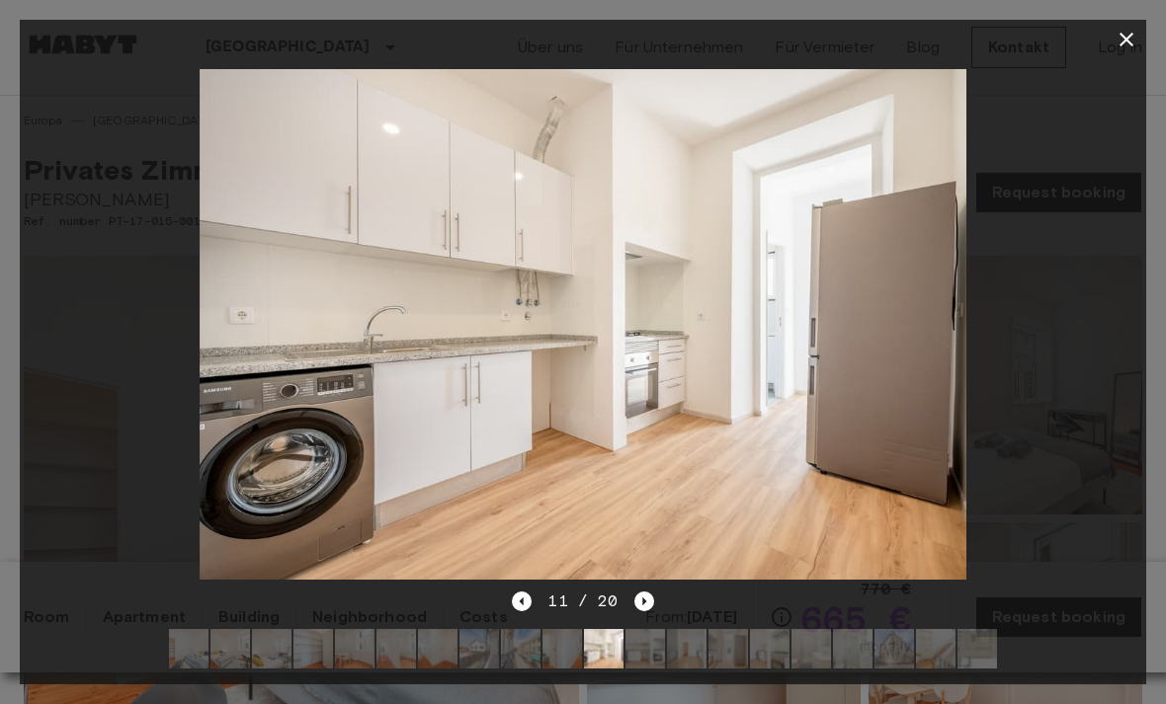
click at [644, 601] on icon "Next image" at bounding box center [644, 602] width 20 height 20
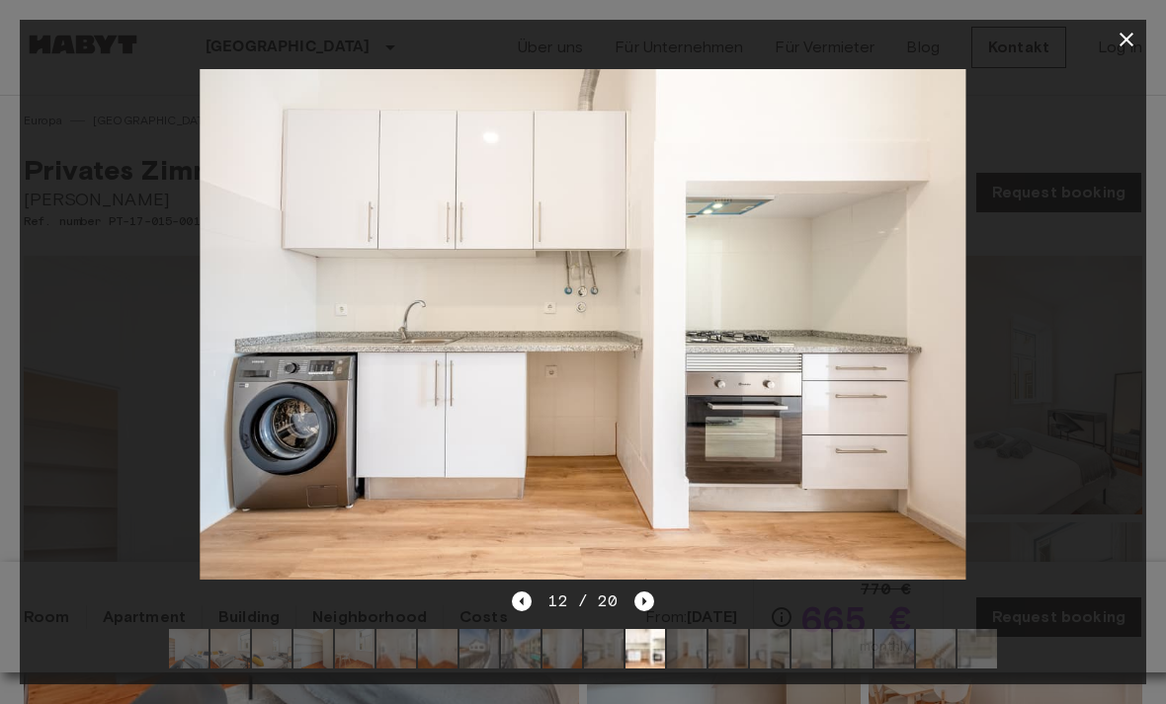
click at [647, 601] on icon "Next image" at bounding box center [644, 602] width 20 height 20
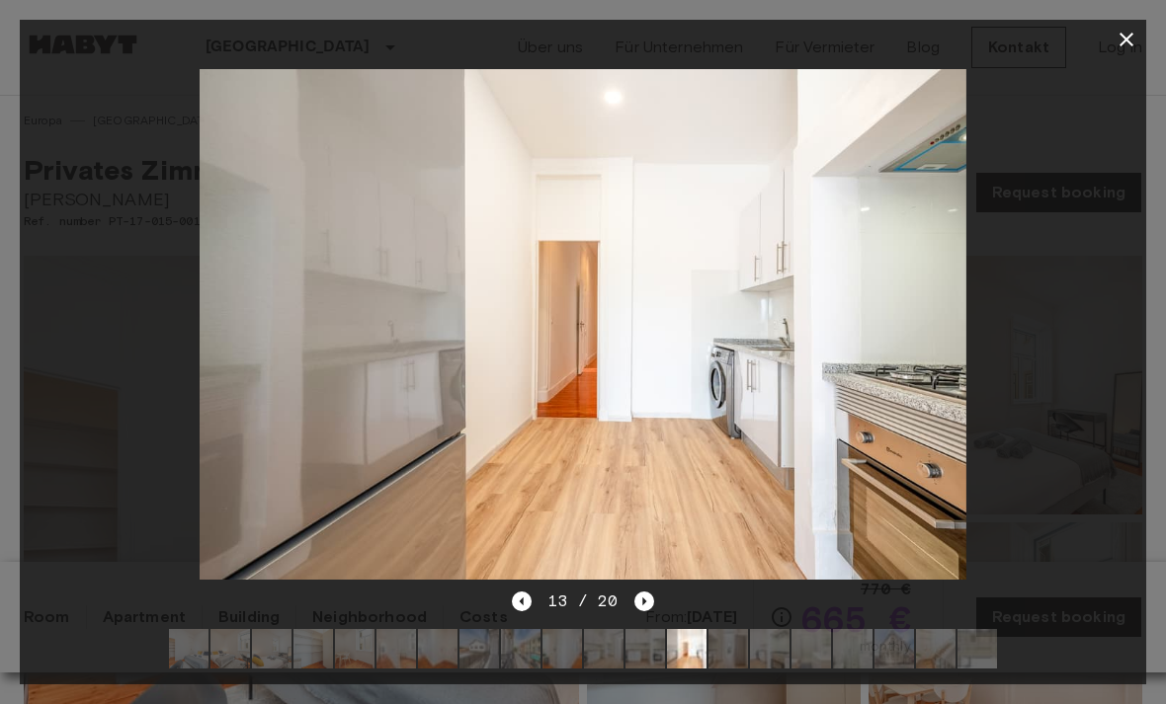
click at [516, 601] on icon "Previous image" at bounding box center [522, 602] width 20 height 20
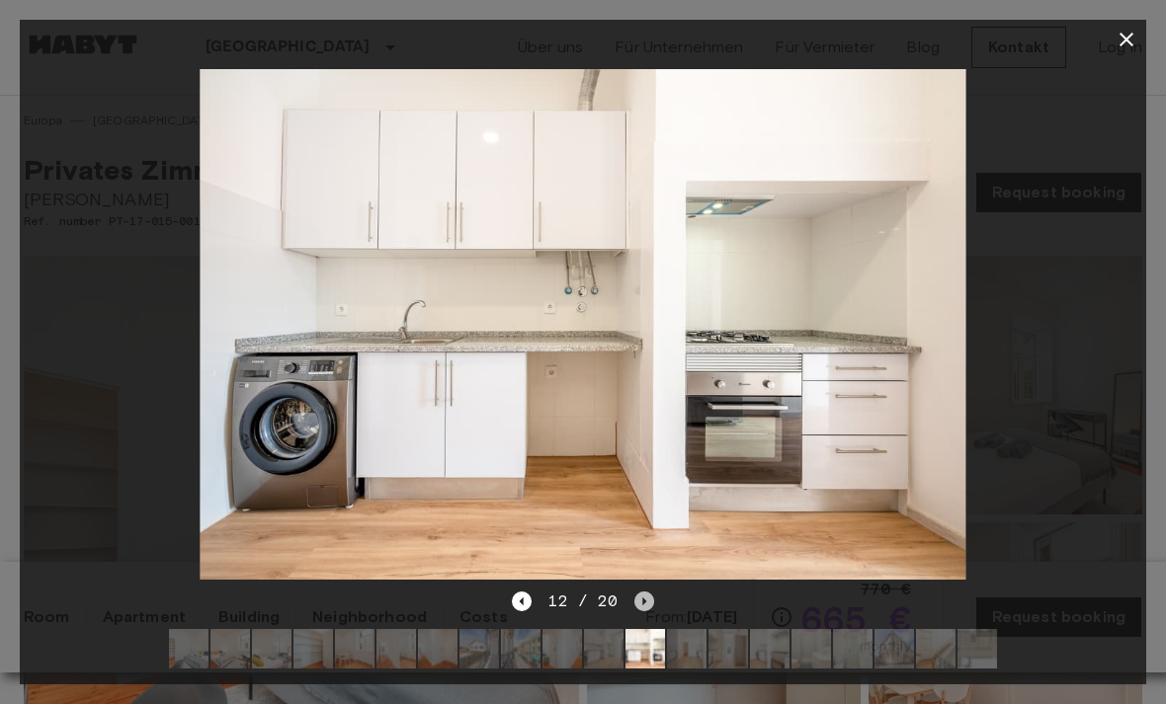
click at [648, 603] on icon "Next image" at bounding box center [644, 602] width 20 height 20
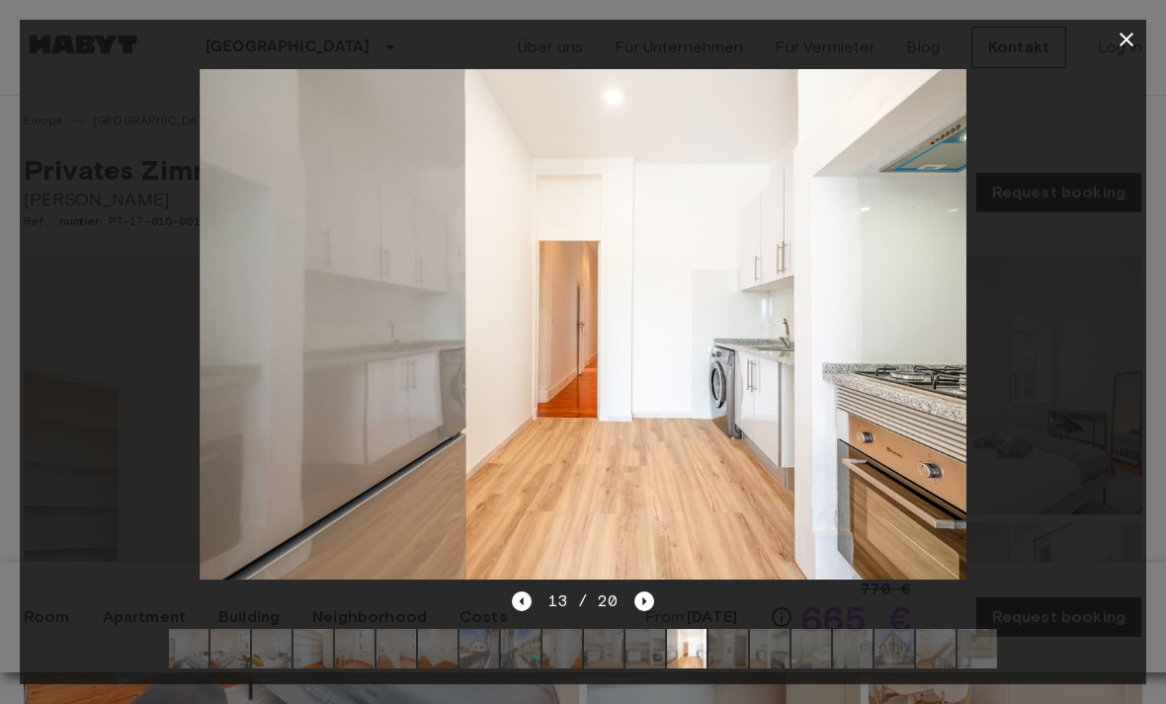
click at [642, 607] on icon "Next image" at bounding box center [644, 602] width 20 height 20
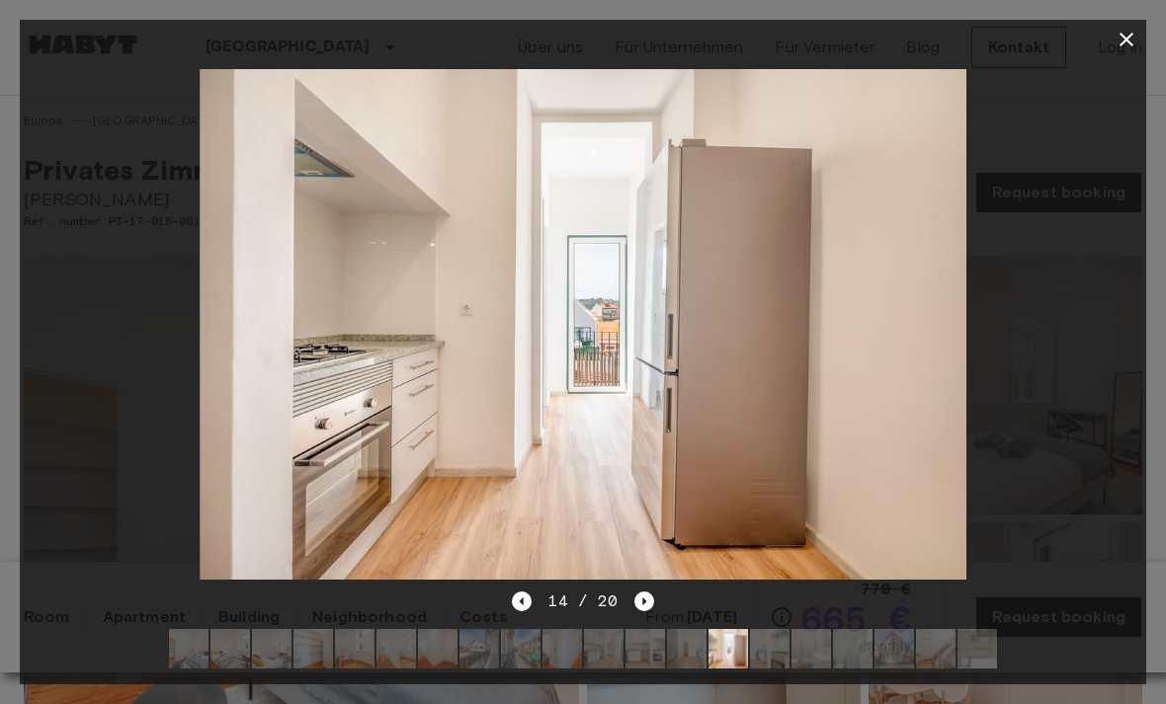
click at [651, 603] on icon "Next image" at bounding box center [644, 602] width 20 height 20
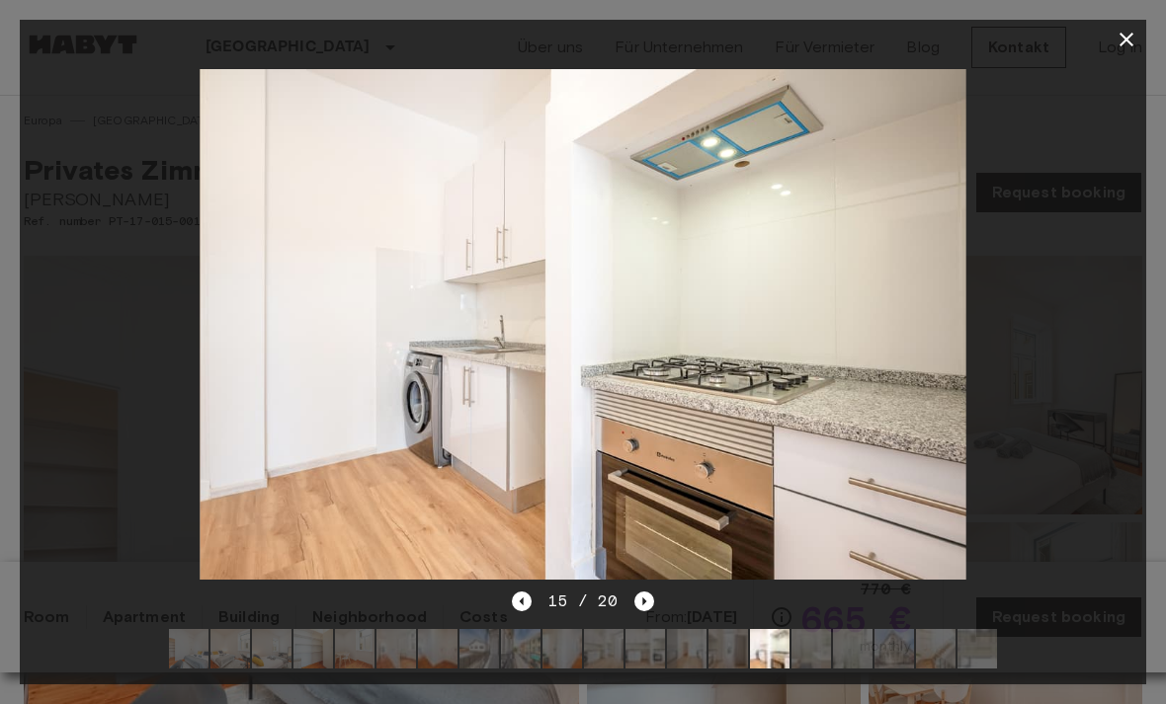
click at [650, 598] on icon "Next image" at bounding box center [644, 602] width 20 height 20
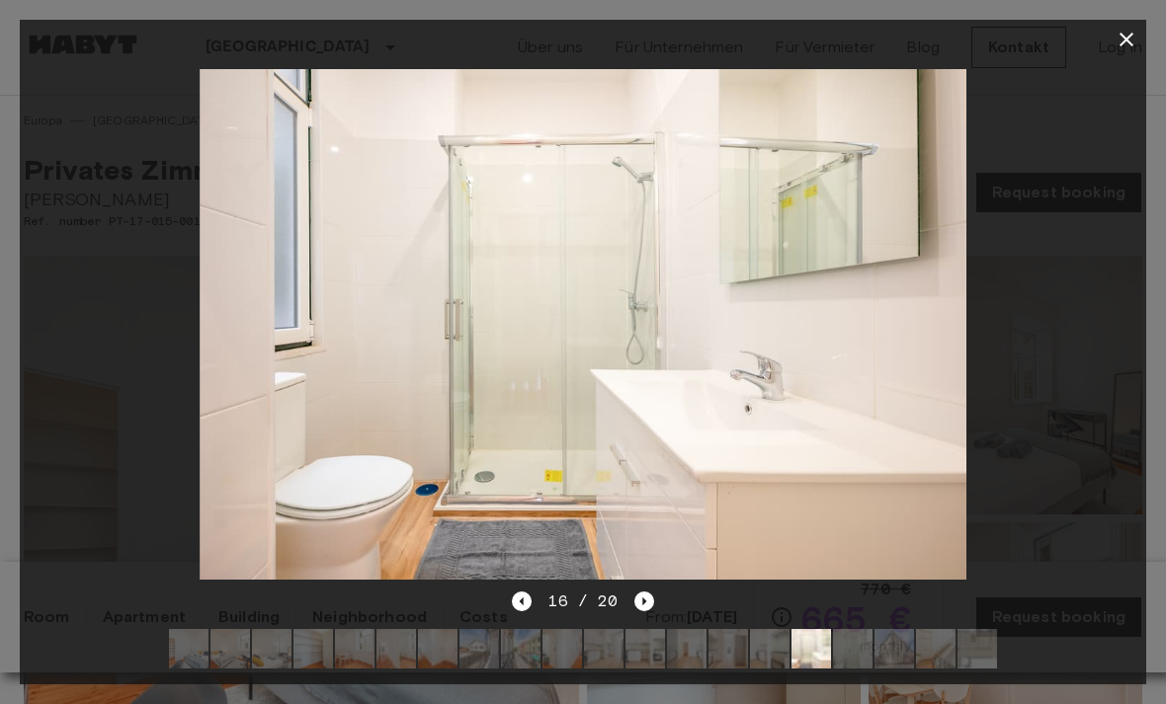
click at [651, 602] on icon "Next image" at bounding box center [644, 602] width 20 height 20
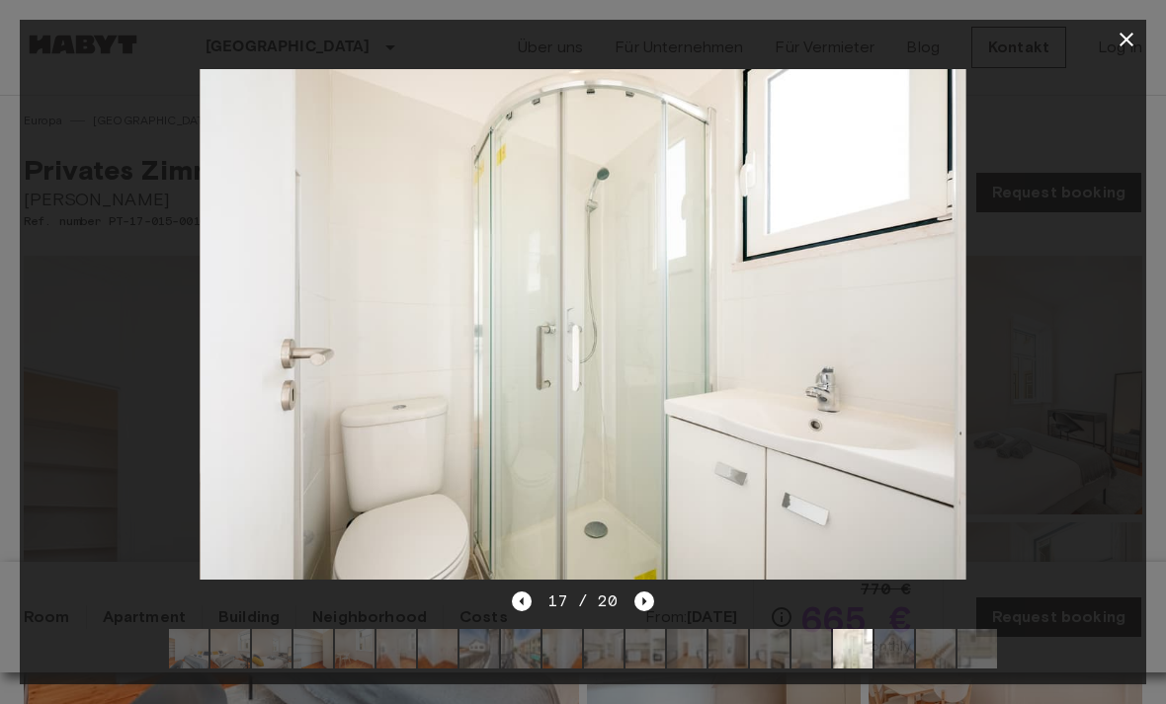
click at [647, 601] on icon "Next image" at bounding box center [644, 602] width 20 height 20
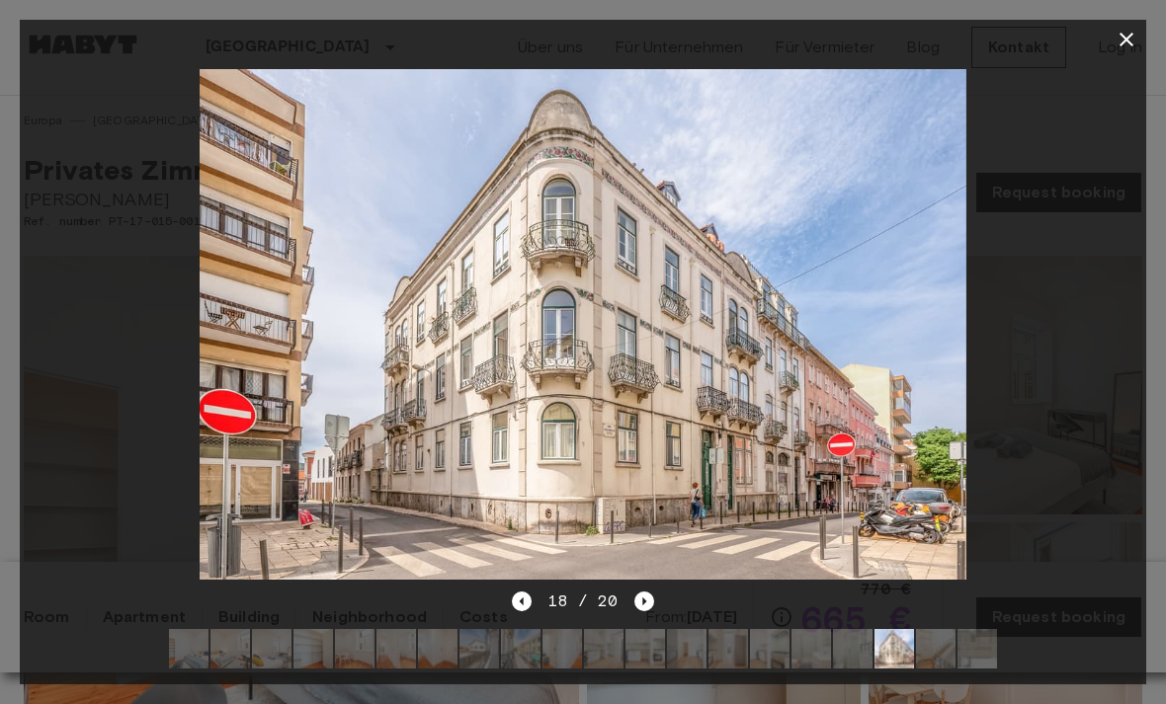
click at [652, 605] on icon "Next image" at bounding box center [644, 602] width 20 height 20
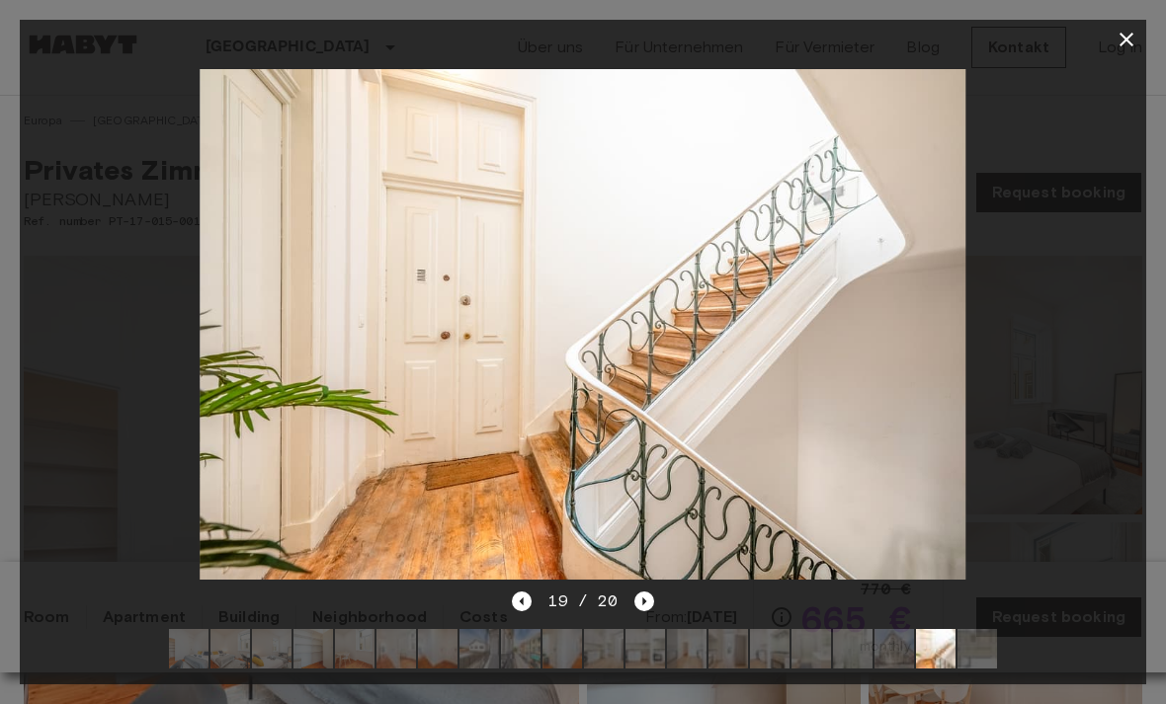
click at [1143, 40] on button "button" at bounding box center [1126, 40] width 40 height 40
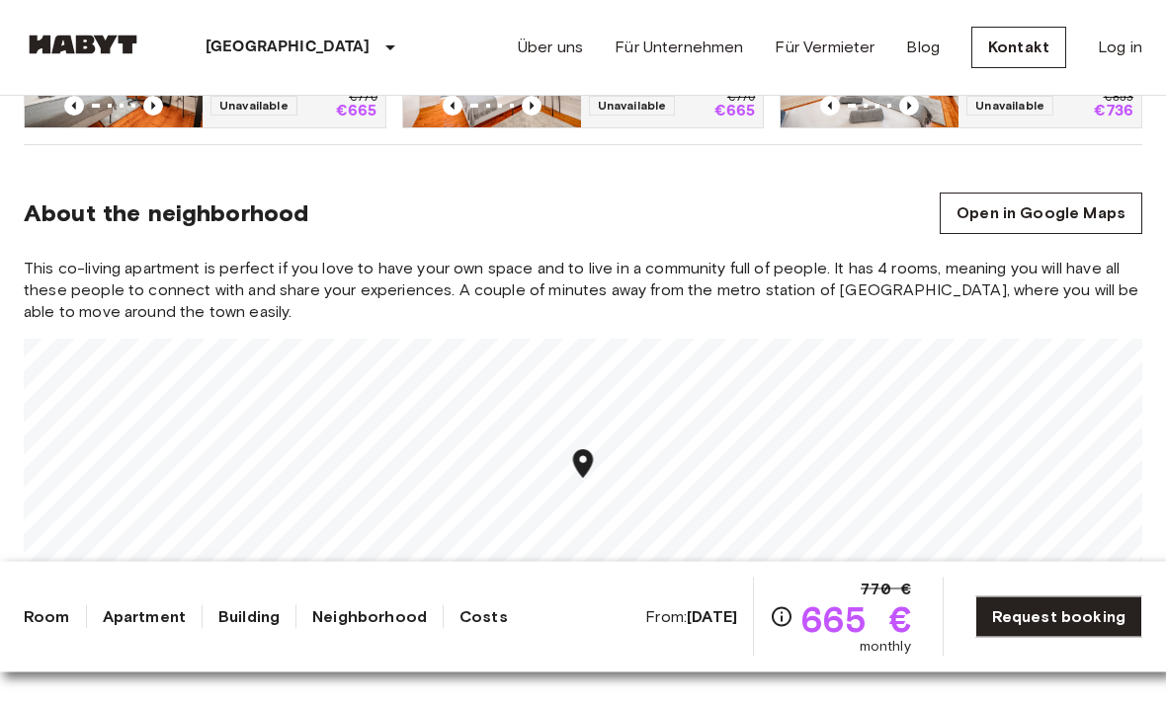
scroll to position [1415, 0]
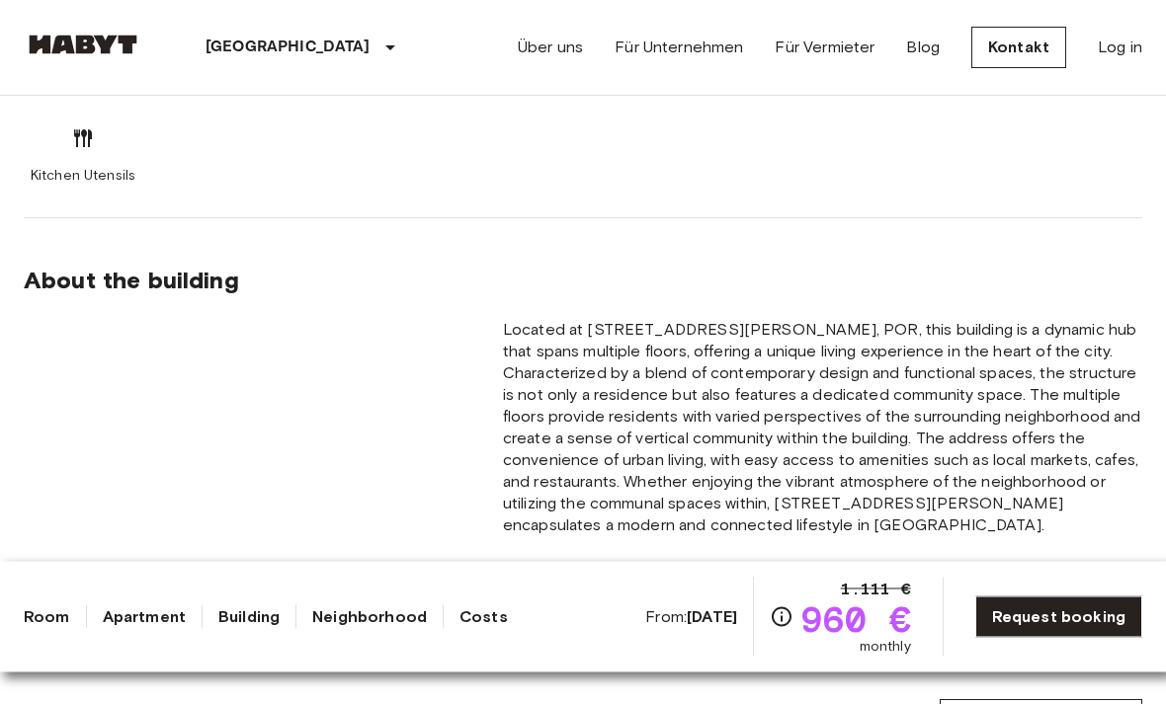
scroll to position [1031, 0]
